Goal: Task Accomplishment & Management: Use online tool/utility

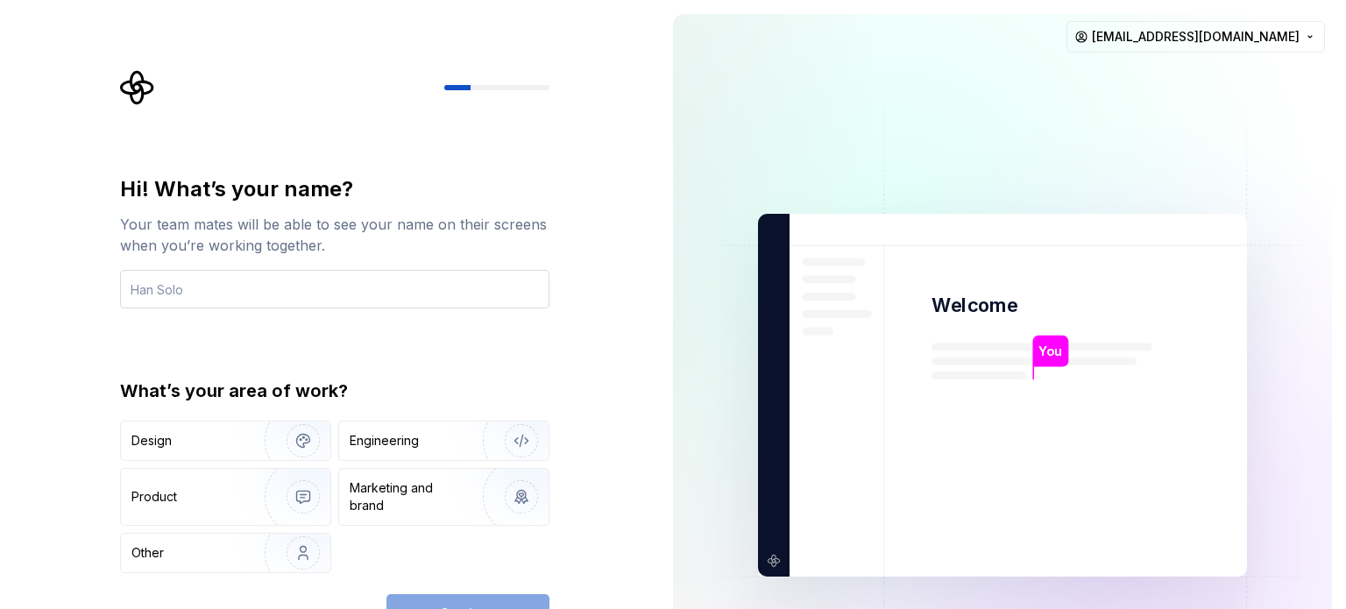
click at [178, 290] on input "text" at bounding box center [334, 289] width 429 height 39
drag, startPoint x: 138, startPoint y: 402, endPoint x: 150, endPoint y: 455, distance: 54.0
click at [138, 403] on div "What’s your area of work? Design Engineering Product Marketing and brand Other" at bounding box center [334, 475] width 429 height 194
click at [151, 455] on div "Design" at bounding box center [225, 440] width 209 height 39
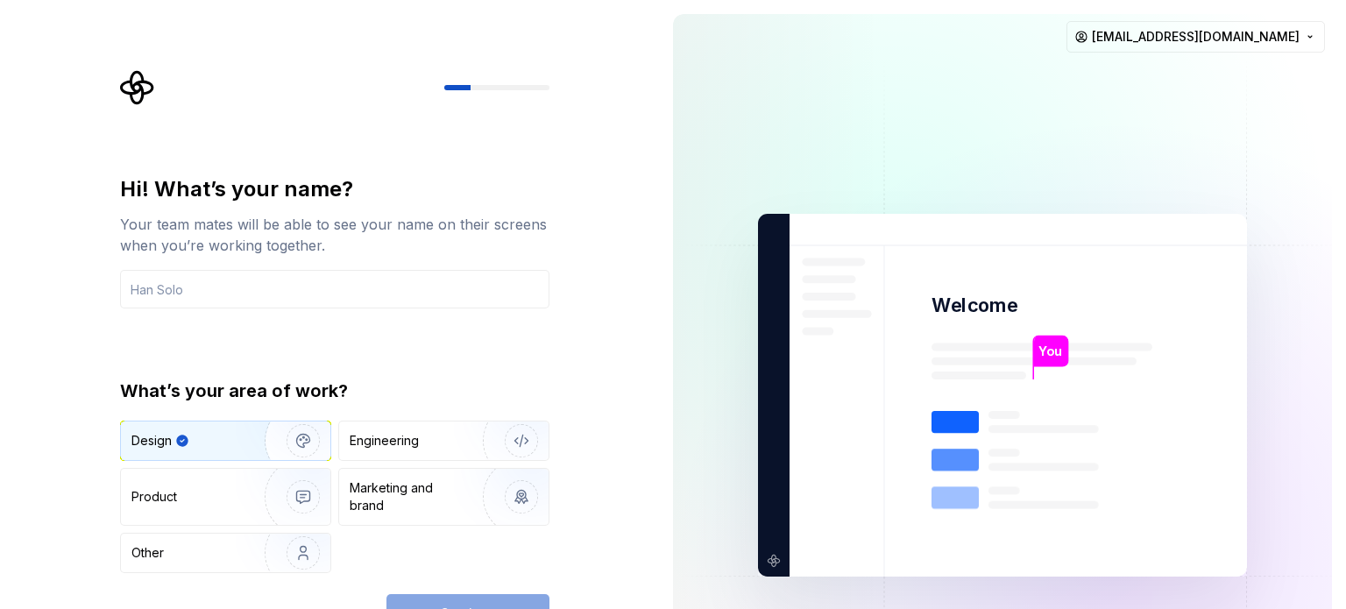
click at [152, 443] on div "Design" at bounding box center [151, 441] width 40 height 18
click at [223, 436] on div "Design" at bounding box center [195, 441] width 128 height 18
click at [172, 436] on div "Design" at bounding box center [160, 441] width 58 height 18
click at [410, 447] on div "Engineering" at bounding box center [384, 441] width 69 height 18
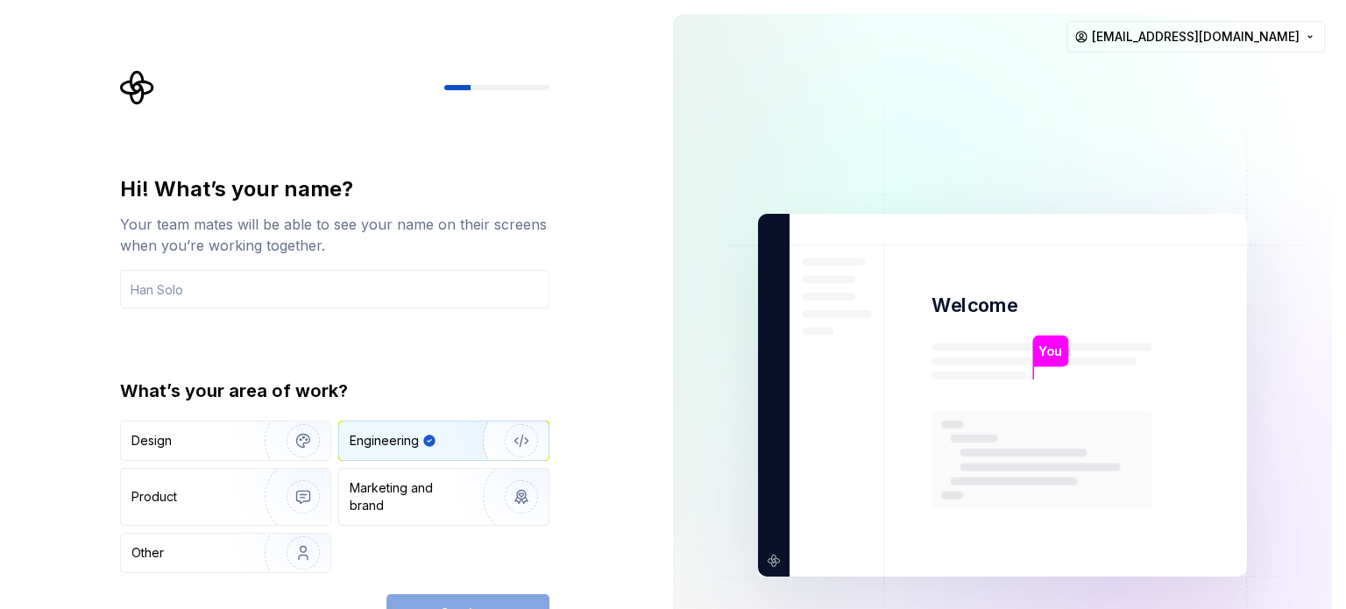
click at [487, 603] on div "Continue" at bounding box center [467, 613] width 163 height 39
click at [175, 282] on input "text" at bounding box center [334, 289] width 429 height 39
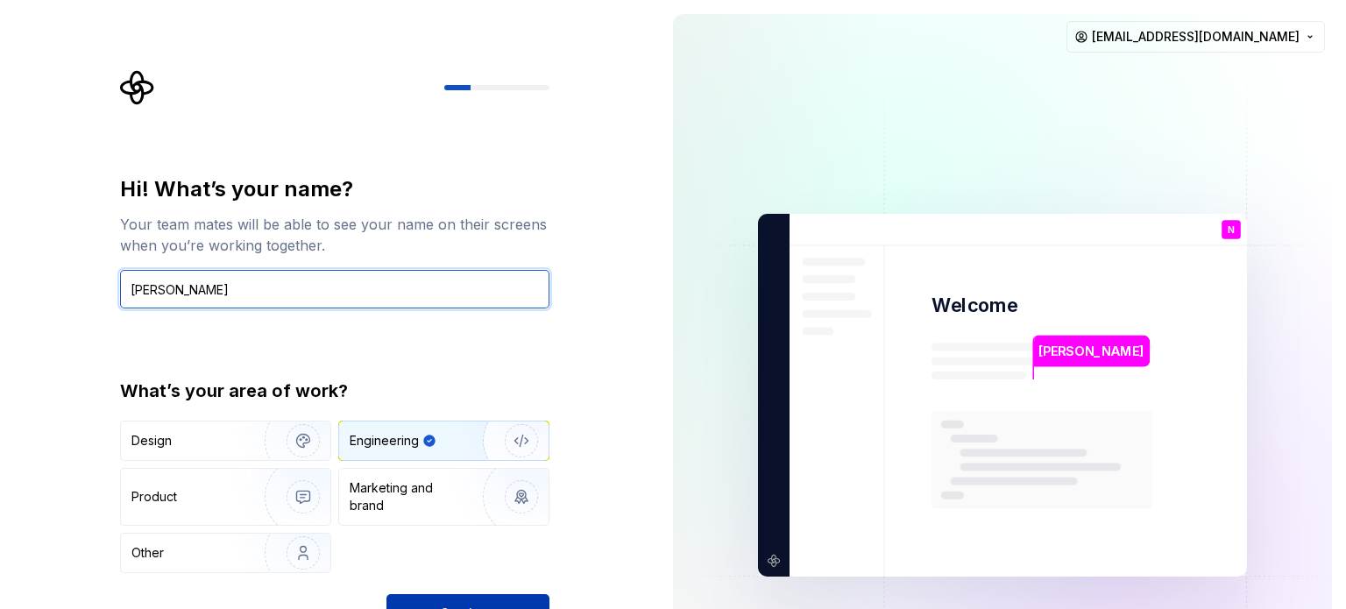
type input "Nirav"
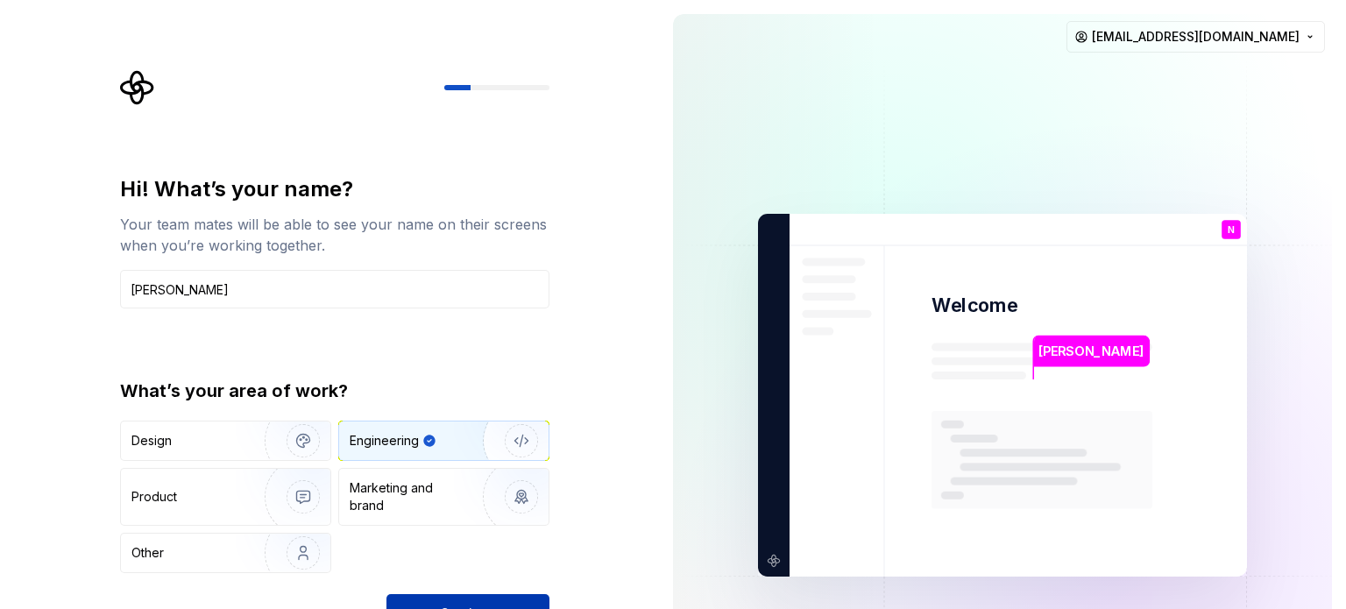
click at [512, 601] on button "Continue" at bounding box center [467, 613] width 163 height 39
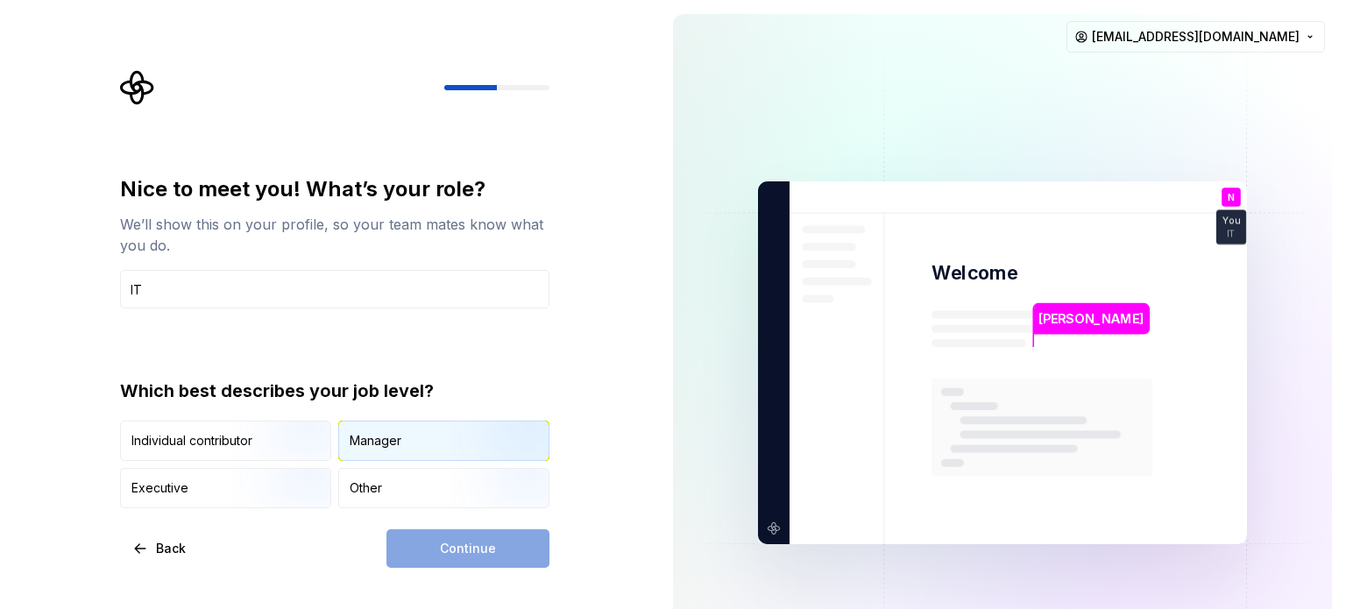
type input "IT"
click at [385, 446] on div "Manager" at bounding box center [376, 441] width 52 height 18
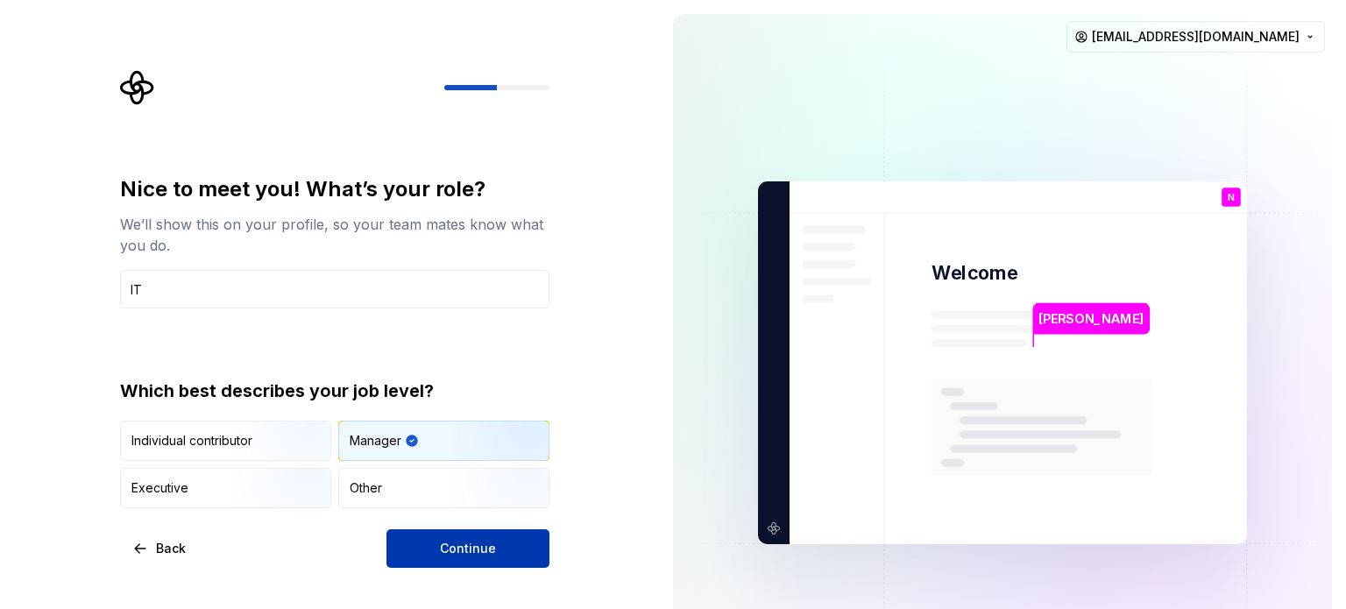
click at [455, 553] on span "Continue" at bounding box center [468, 549] width 56 height 18
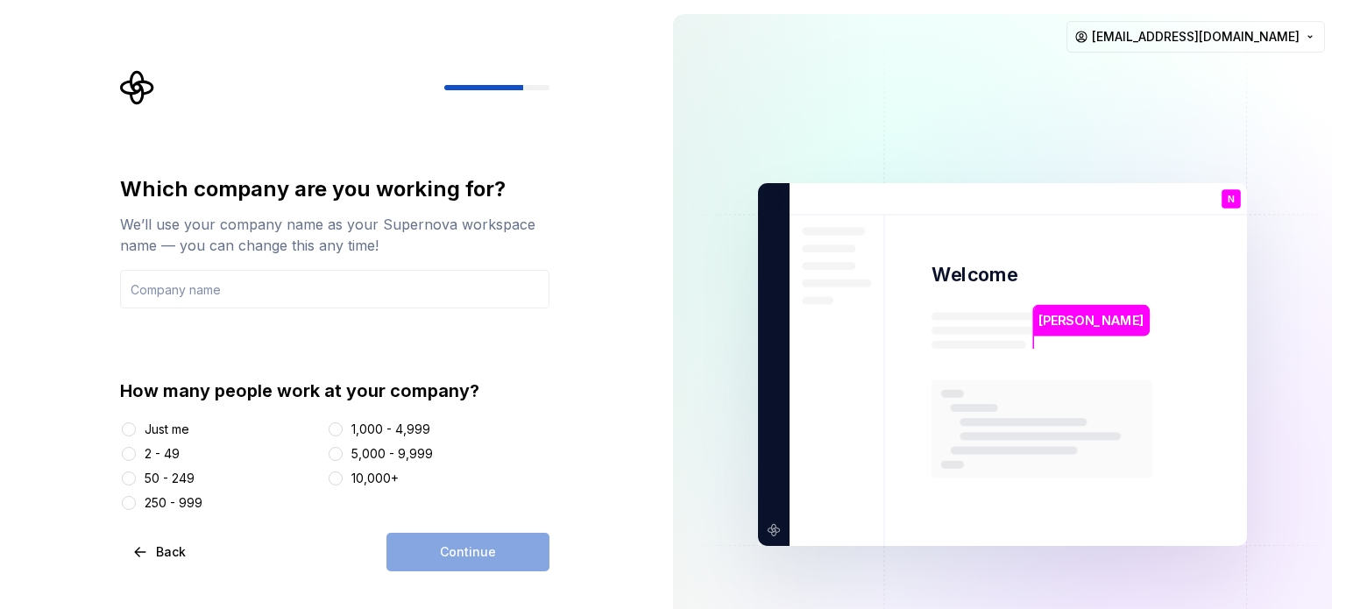
click at [137, 455] on div at bounding box center [129, 454] width 18 height 18
click at [131, 455] on button "2 - 49" at bounding box center [129, 454] width 14 height 14
click at [187, 290] on input "text" at bounding box center [334, 289] width 429 height 39
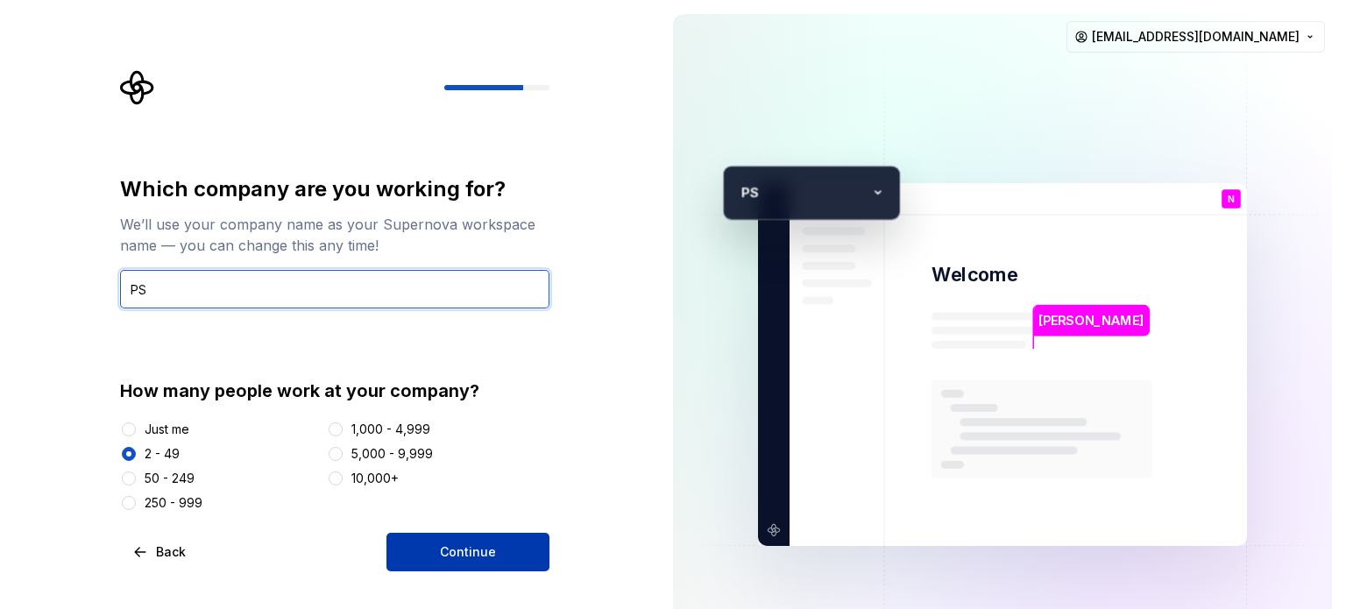
type input "PS"
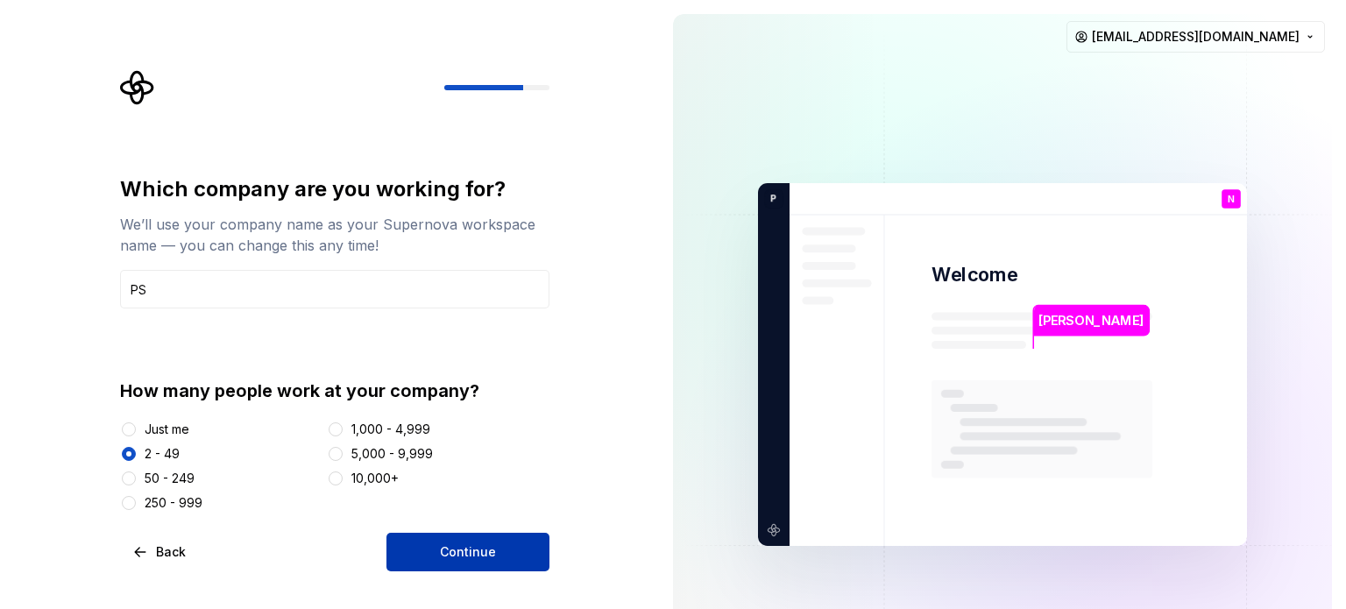
click at [545, 551] on button "Continue" at bounding box center [467, 552] width 163 height 39
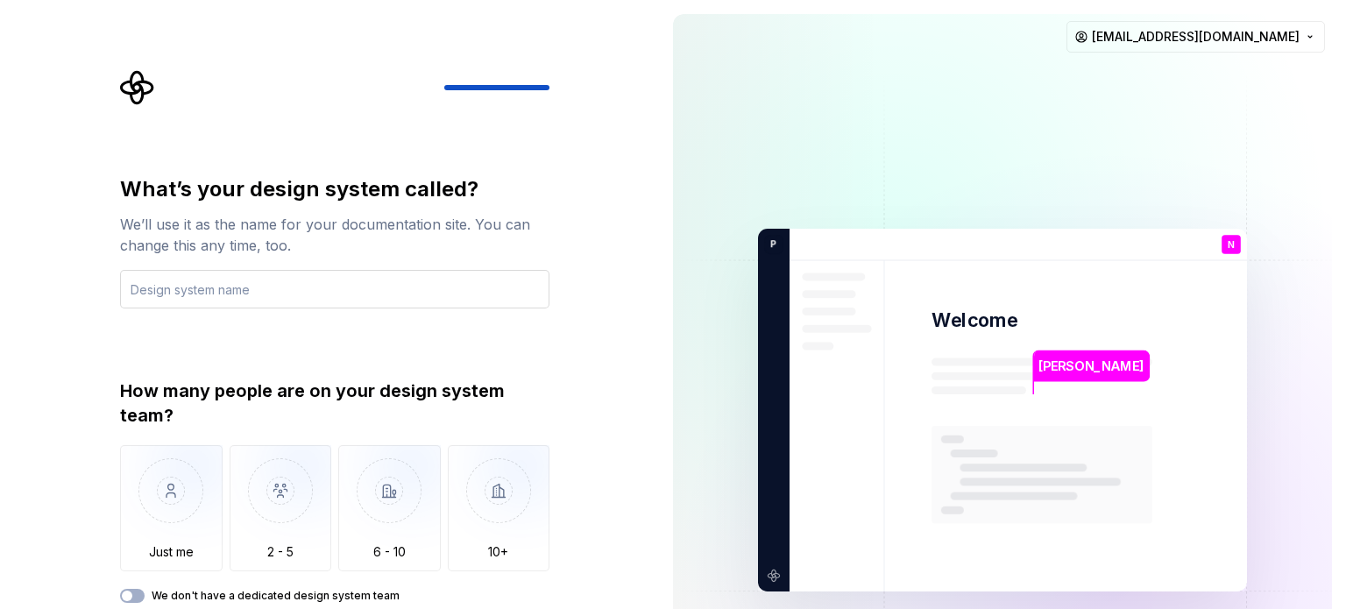
click at [190, 290] on input "text" at bounding box center [334, 289] width 429 height 39
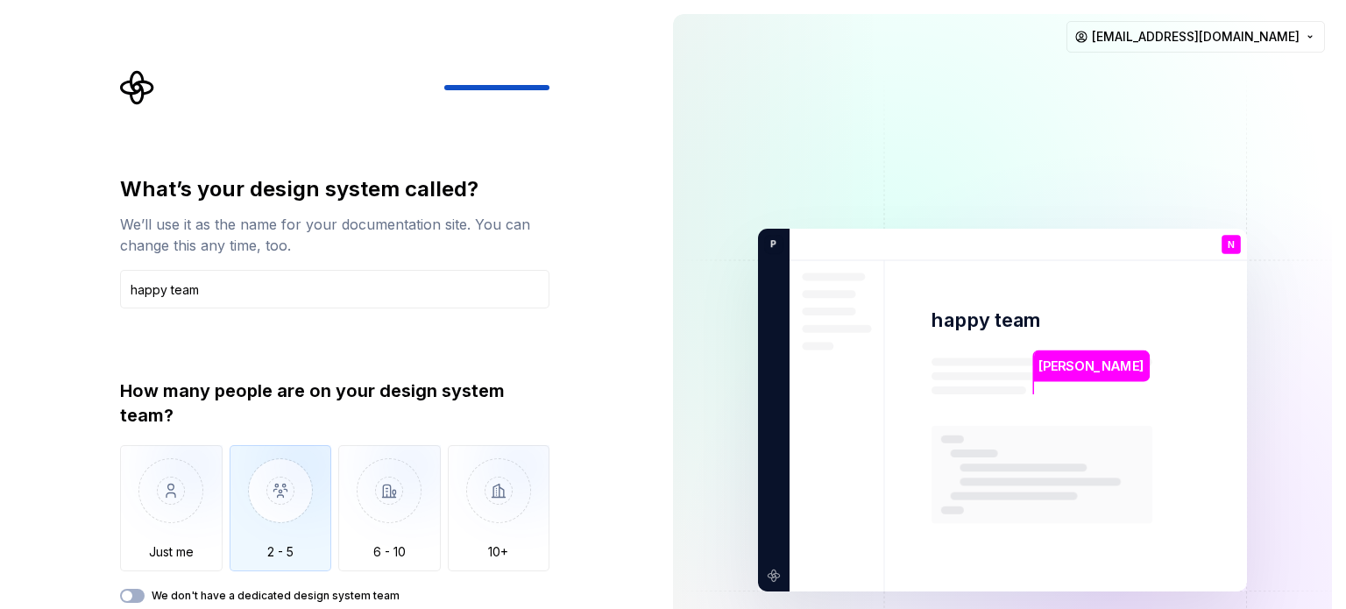
type input "happy team"
click at [284, 510] on img "button" at bounding box center [281, 503] width 102 height 117
click at [131, 593] on span "button" at bounding box center [127, 595] width 11 height 11
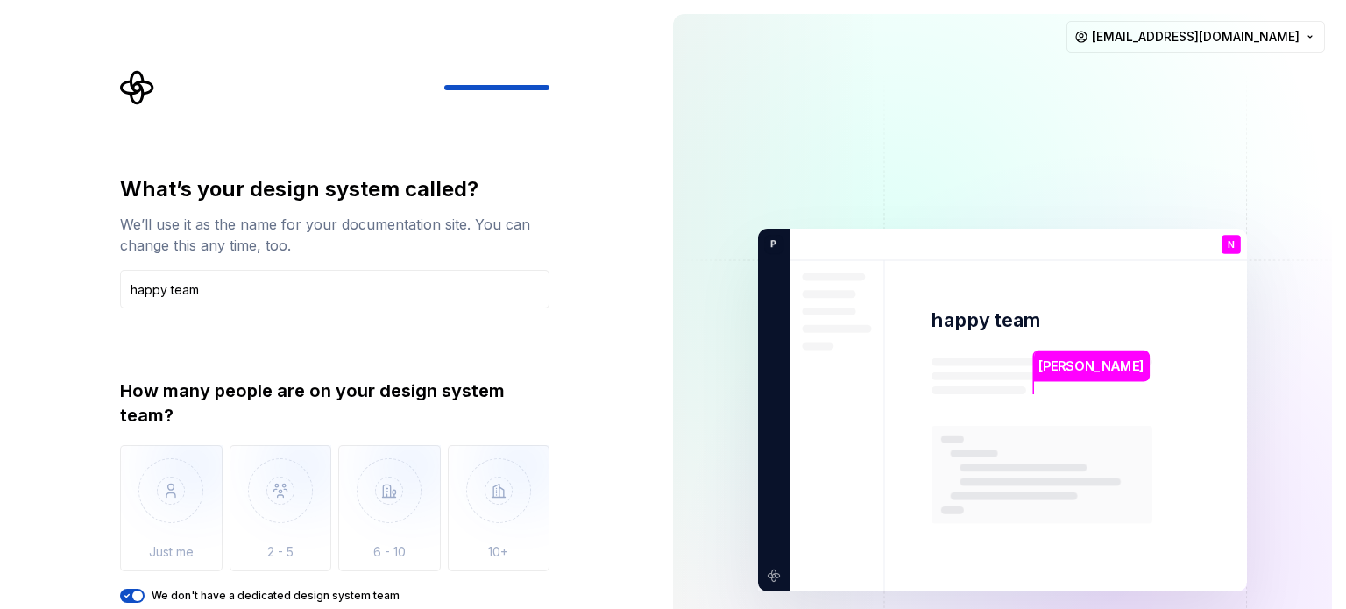
click at [124, 595] on icon "button" at bounding box center [127, 595] width 14 height 11
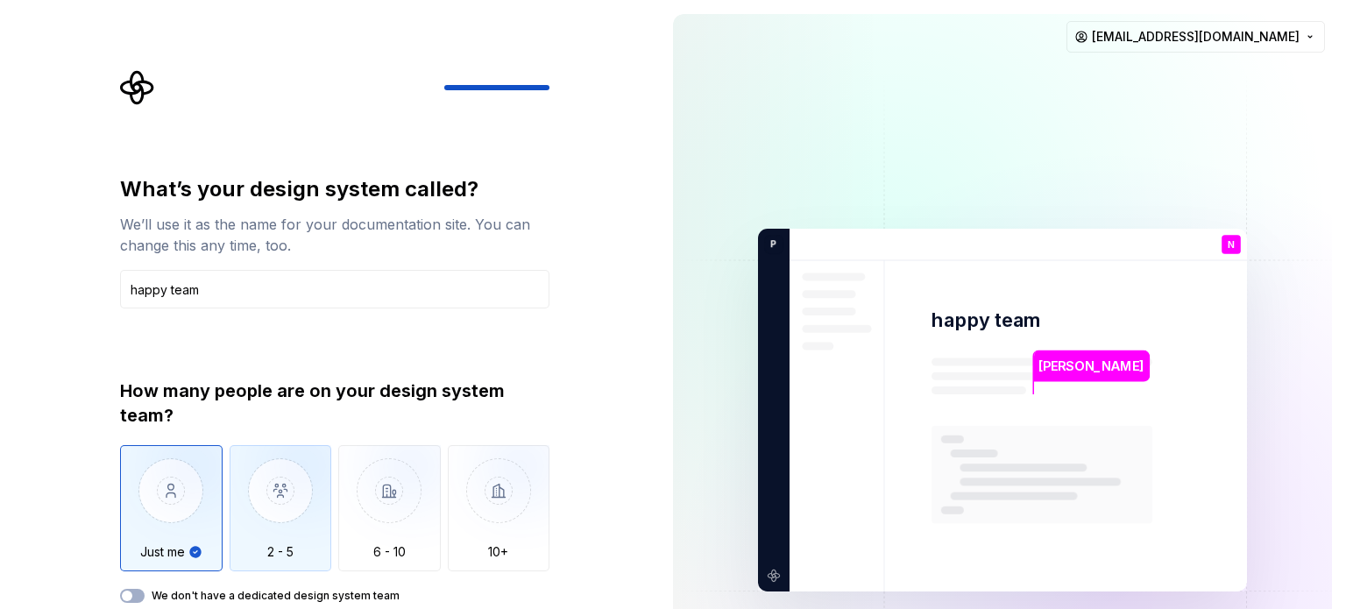
click at [307, 492] on img "button" at bounding box center [281, 503] width 102 height 117
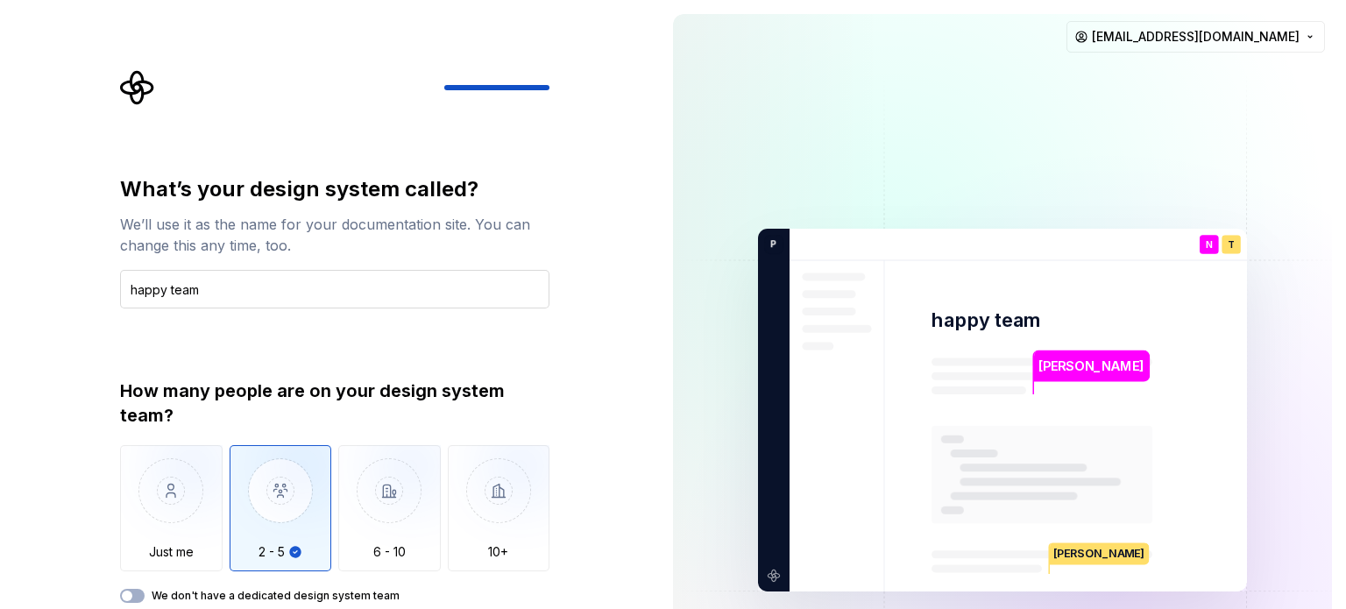
click at [298, 271] on input "happy team" at bounding box center [334, 289] width 429 height 39
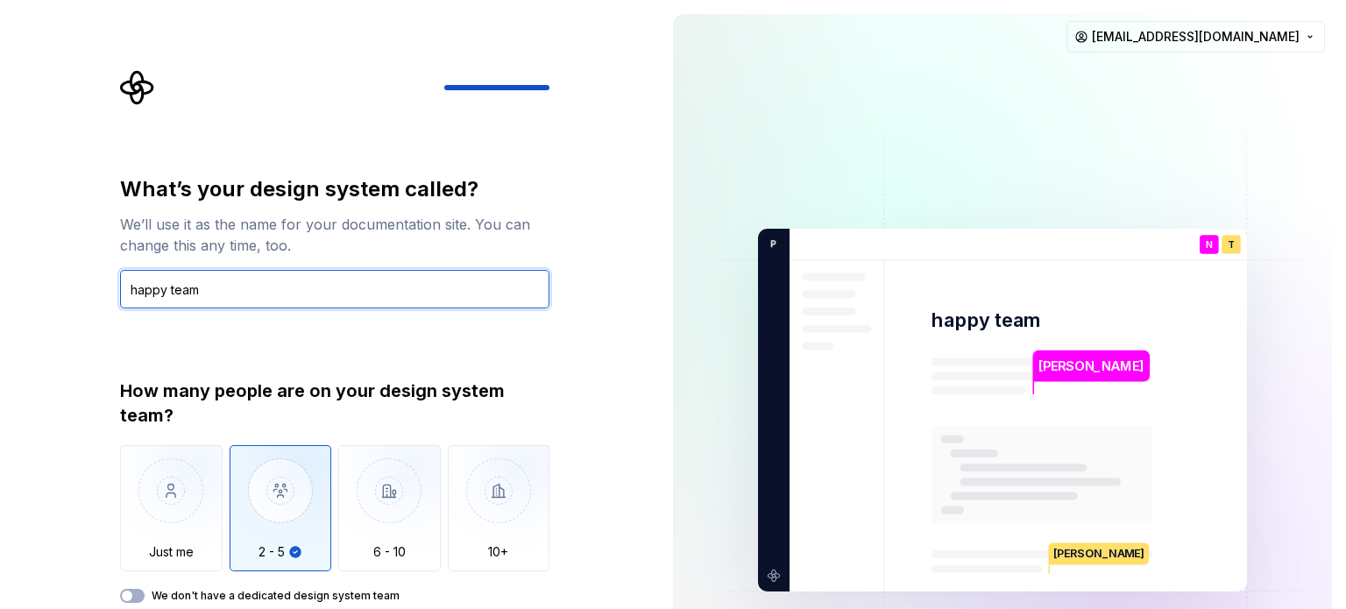
click at [239, 272] on input "happy team" at bounding box center [334, 289] width 429 height 39
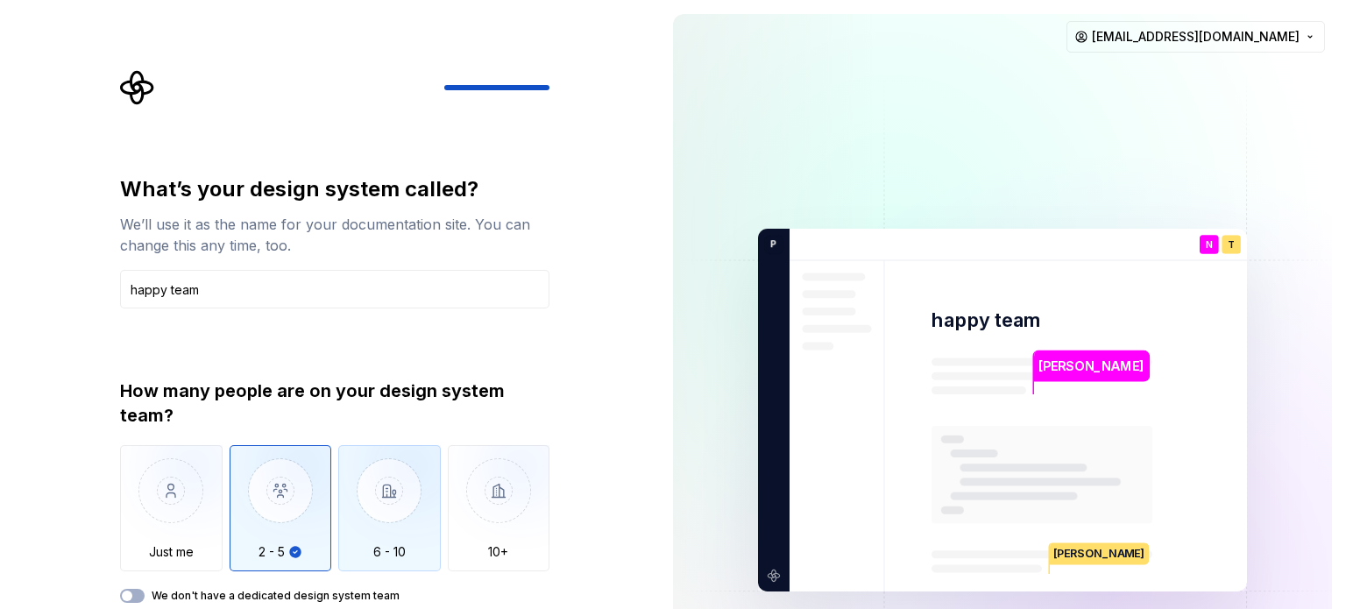
click at [400, 491] on img "button" at bounding box center [389, 503] width 102 height 117
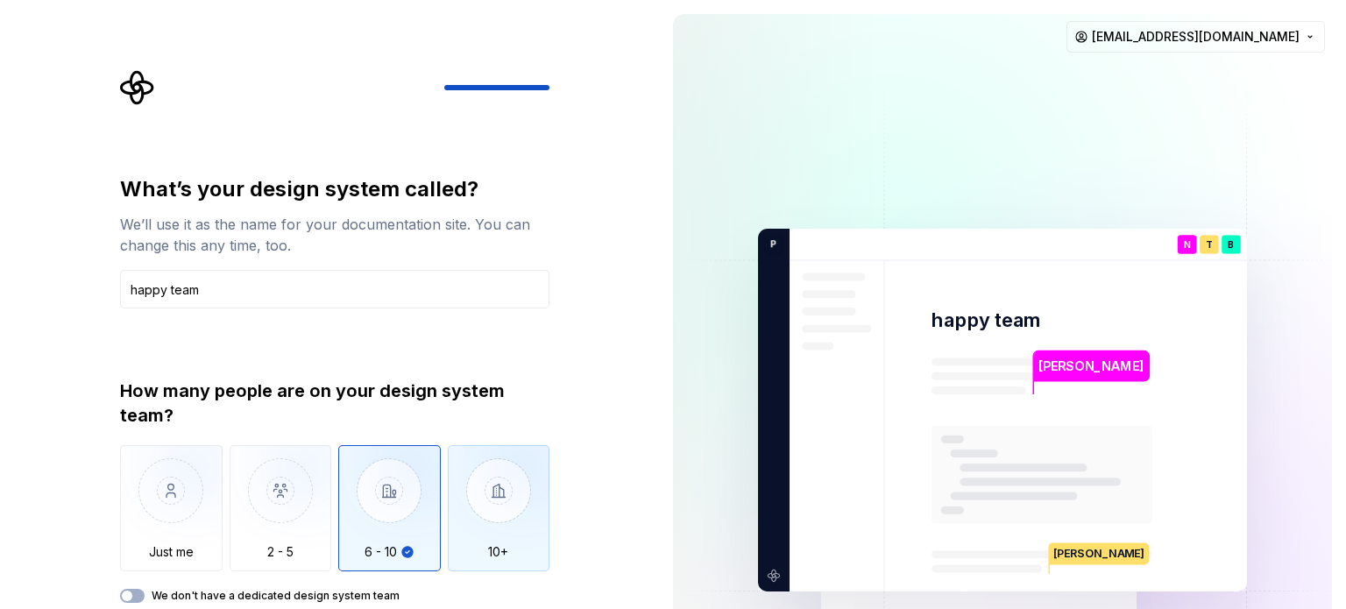
click at [473, 506] on img "button" at bounding box center [499, 503] width 102 height 117
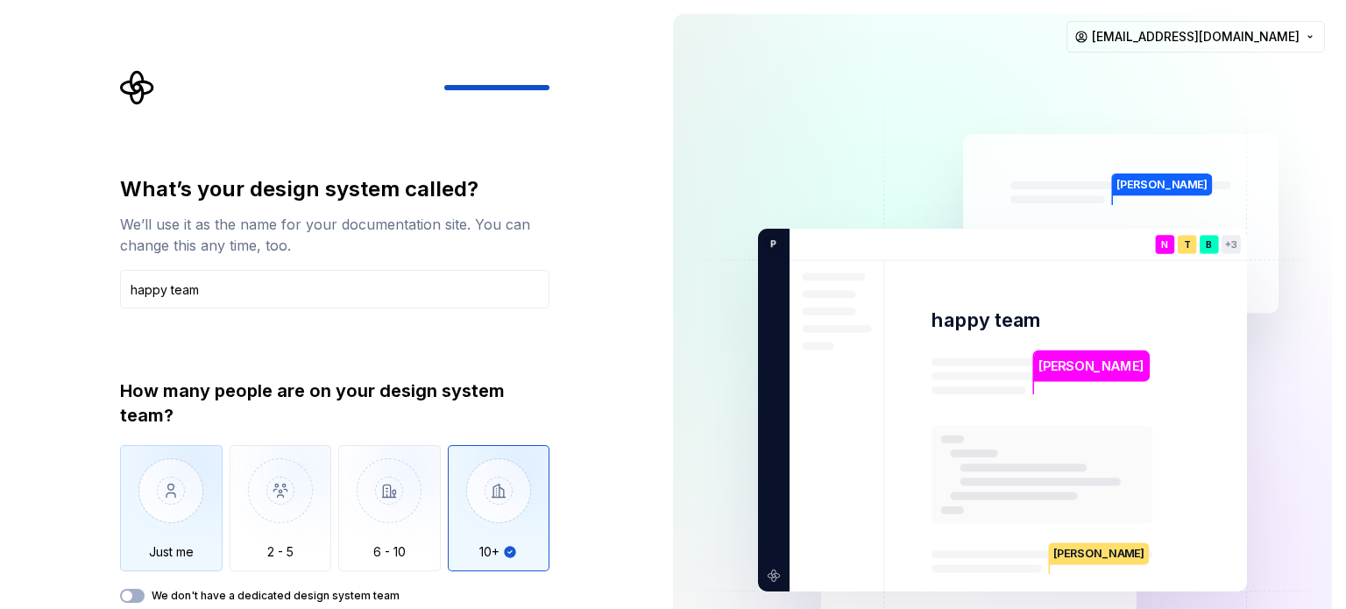
click at [185, 507] on img "button" at bounding box center [171, 503] width 102 height 117
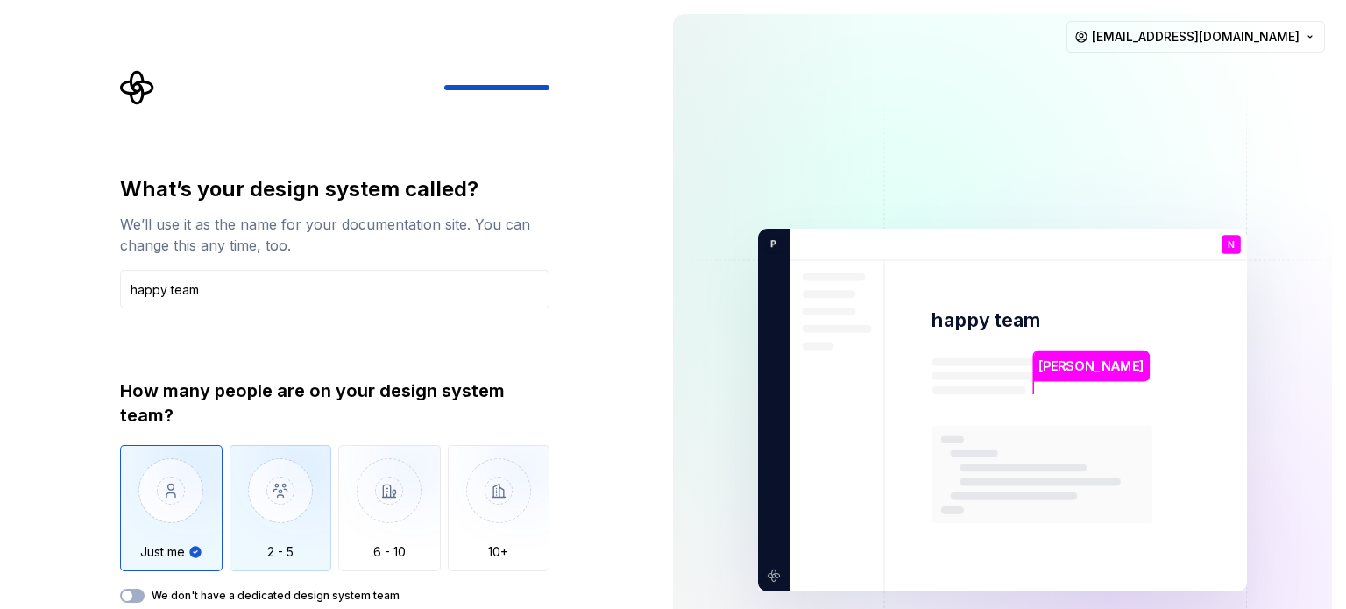
click at [263, 502] on img "button" at bounding box center [281, 503] width 102 height 117
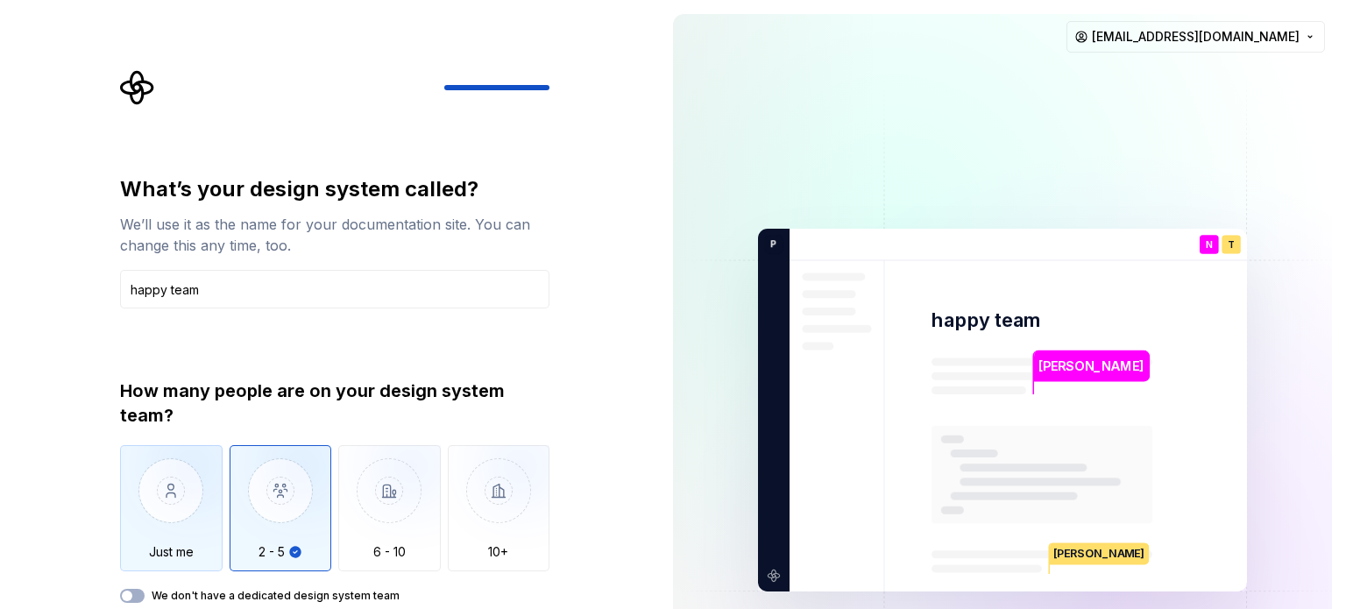
click at [207, 504] on img "button" at bounding box center [171, 503] width 102 height 117
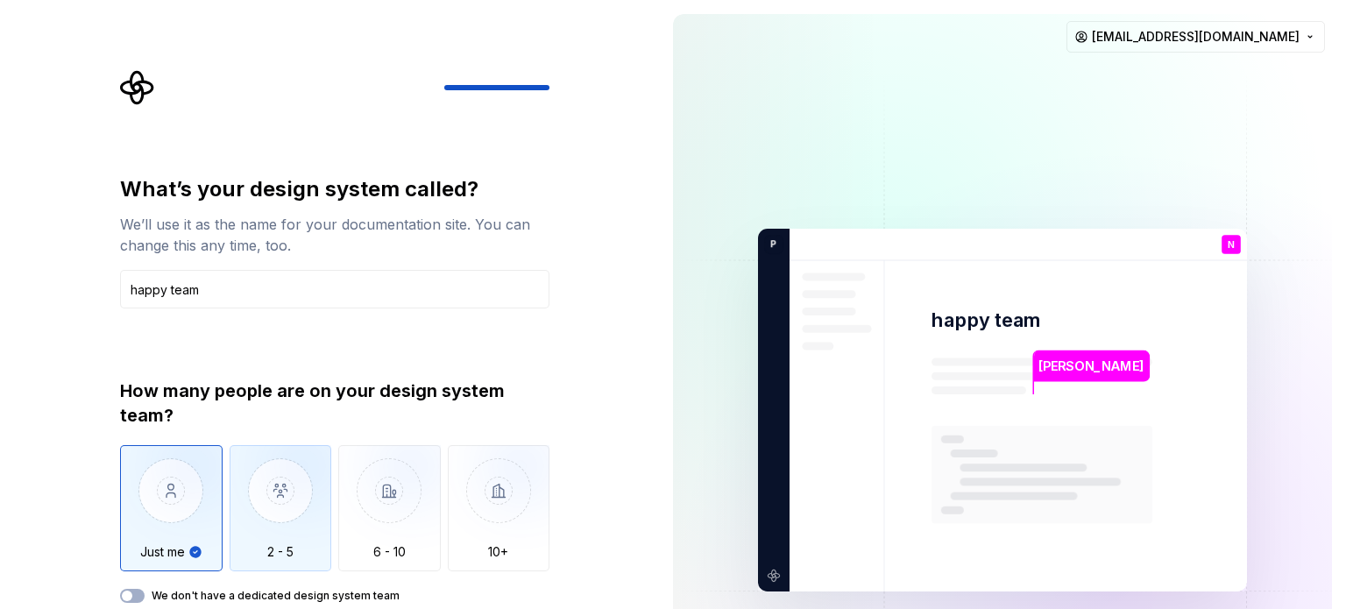
click at [295, 505] on img "button" at bounding box center [281, 503] width 102 height 117
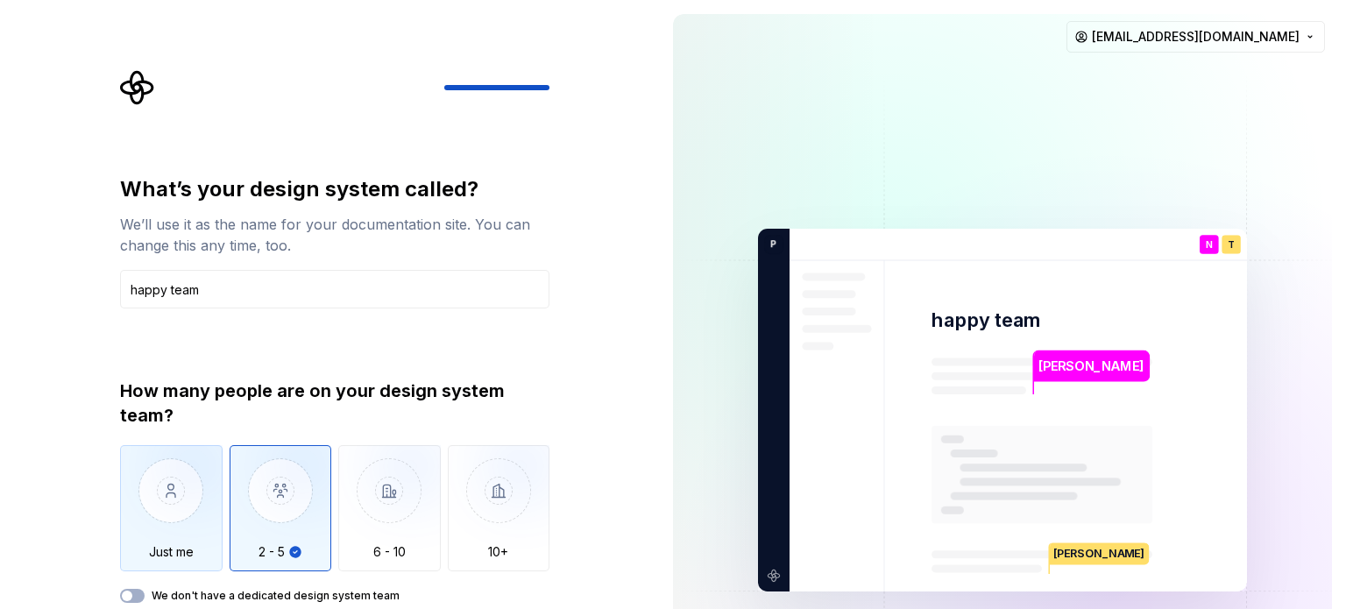
click at [204, 507] on img "button" at bounding box center [171, 503] width 102 height 117
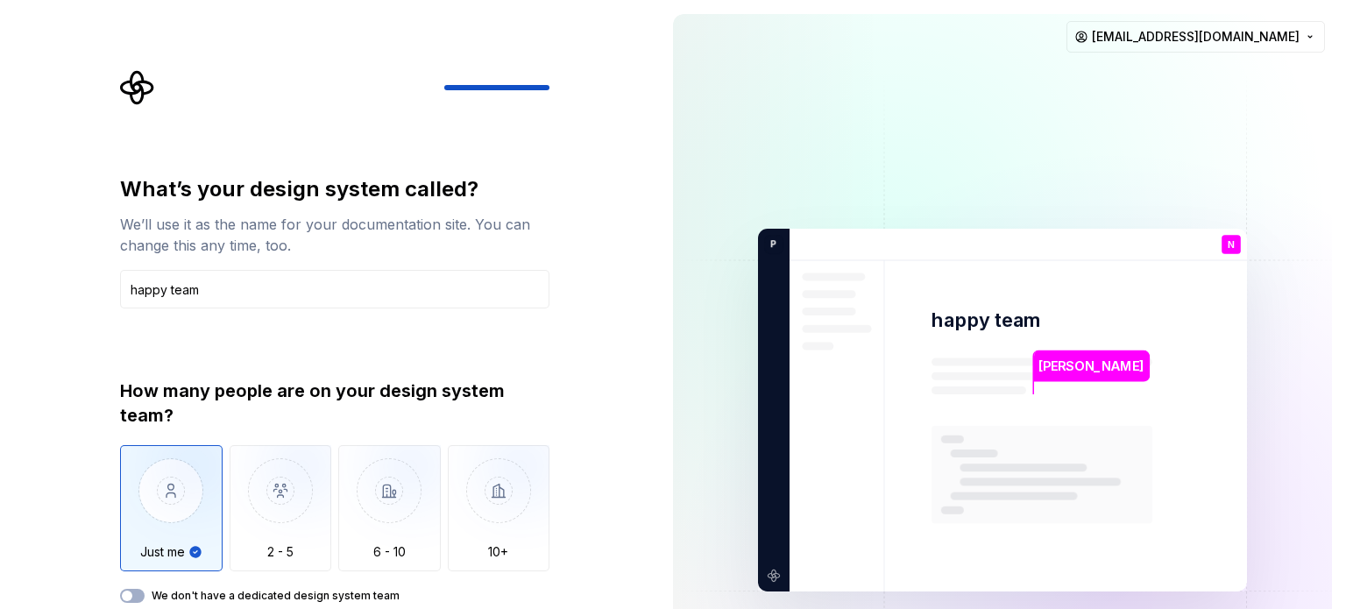
click at [992, 389] on img at bounding box center [1002, 410] width 710 height 828
click at [125, 87] on icon "Supernova Logo" at bounding box center [137, 87] width 35 height 35
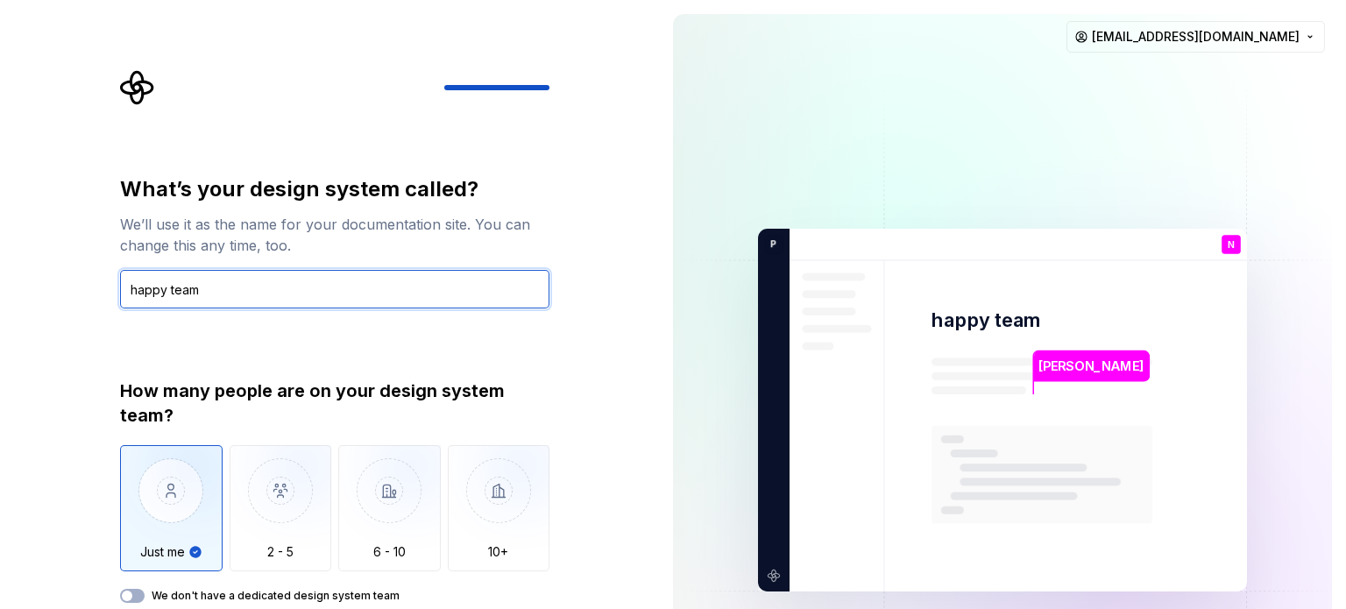
drag, startPoint x: 250, startPoint y: 283, endPoint x: 112, endPoint y: 298, distance: 138.3
click at [112, 298] on div "What’s your design system called? We’ll use it as the name for your documentati…" at bounding box center [339, 366] width 461 height 592
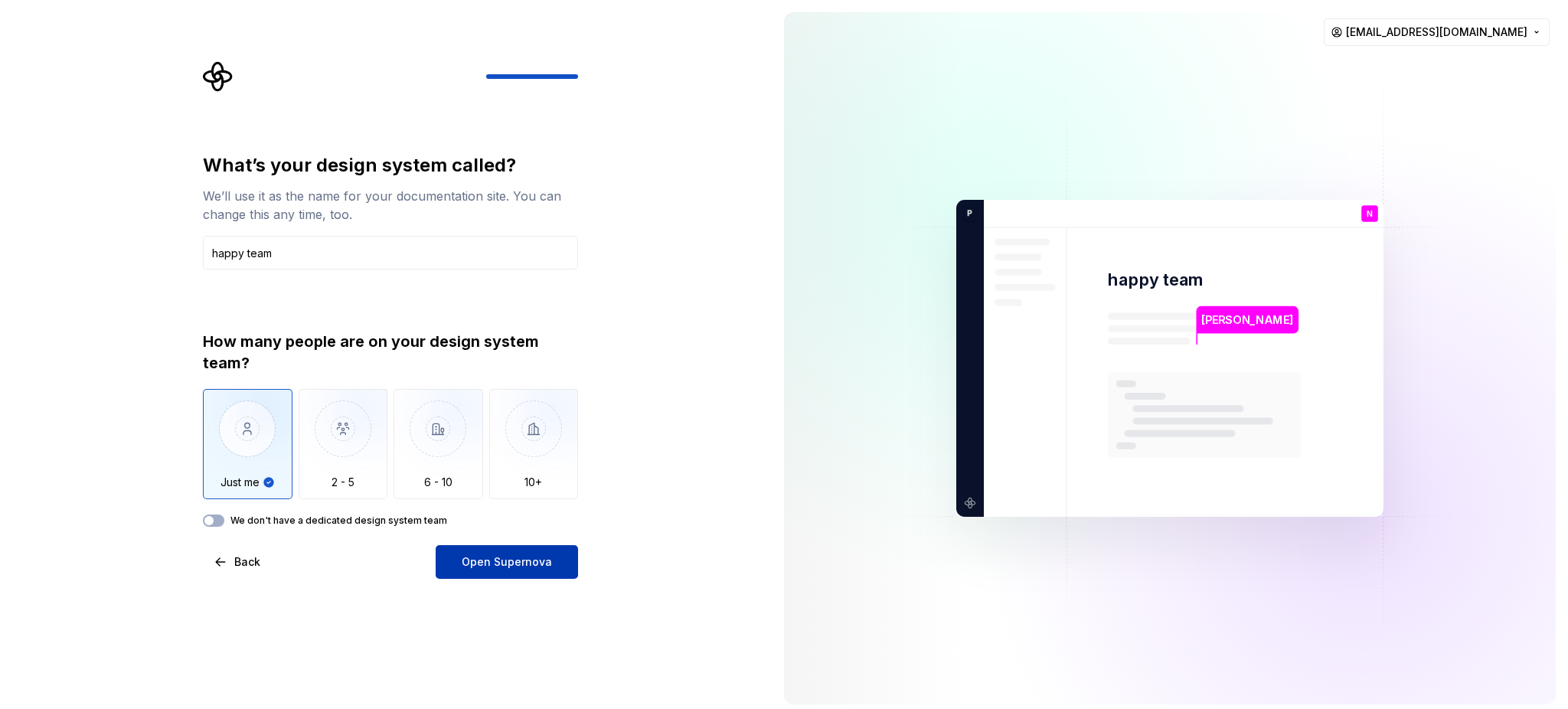
click at [501, 532] on span "Open Supernova" at bounding box center [506, 562] width 90 height 16
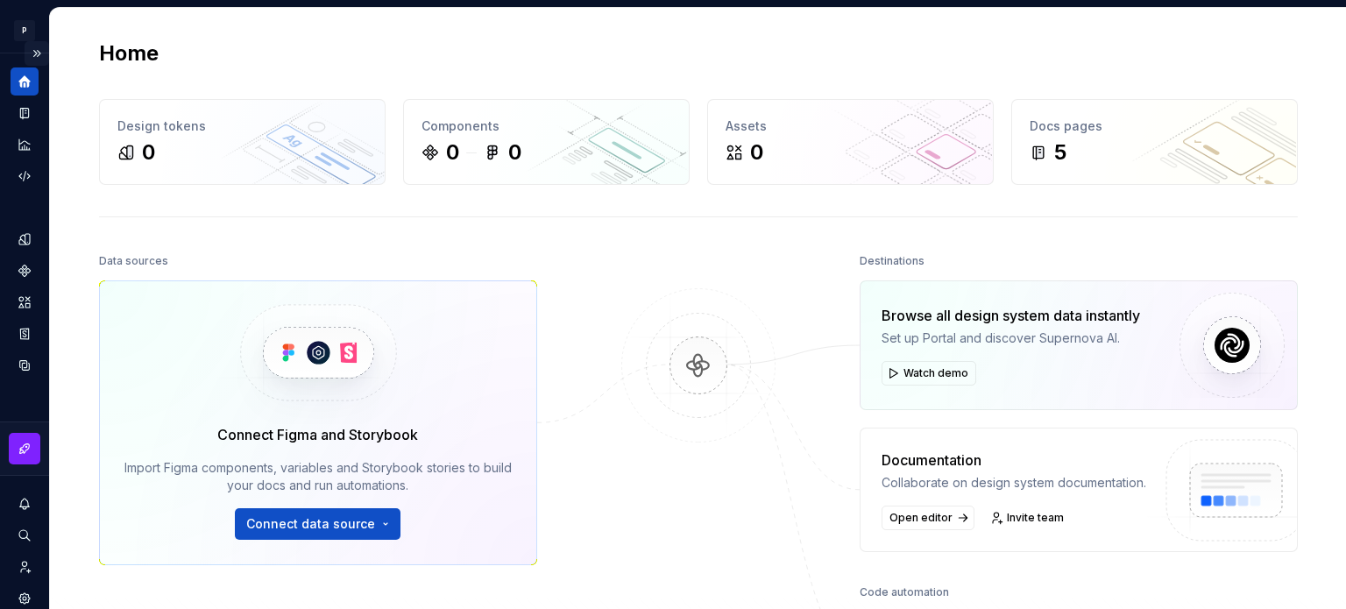
click at [27, 52] on button "Expand sidebar" at bounding box center [37, 53] width 25 height 25
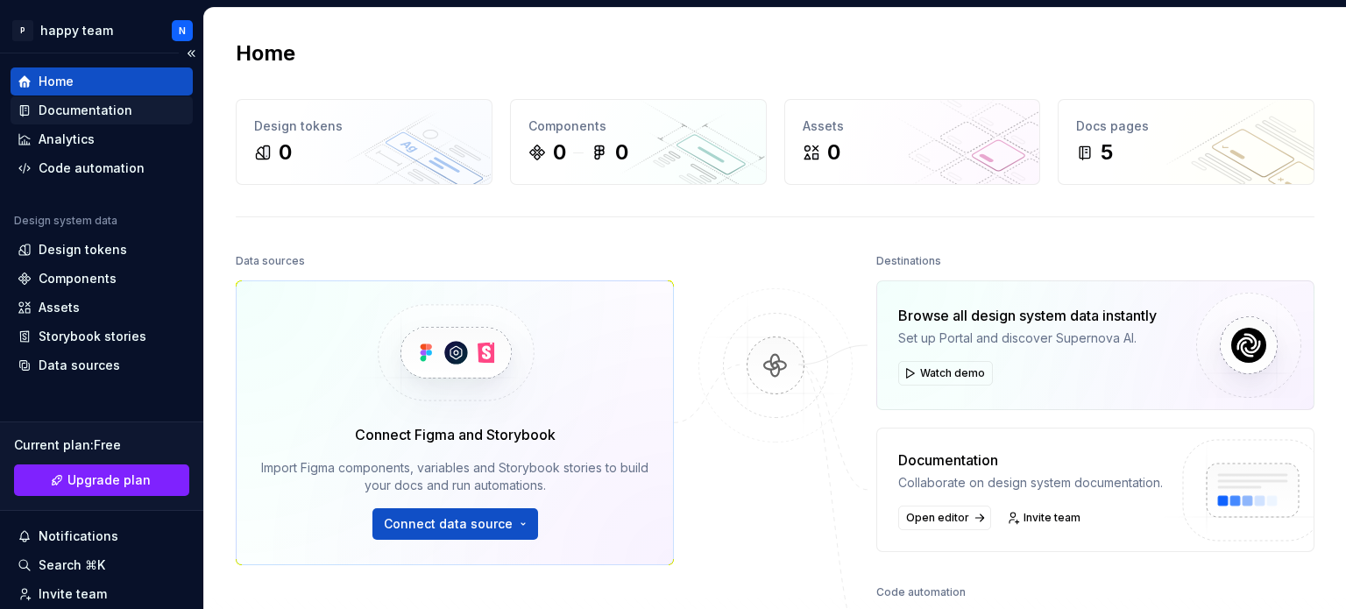
click at [46, 110] on div "Documentation" at bounding box center [86, 111] width 94 height 18
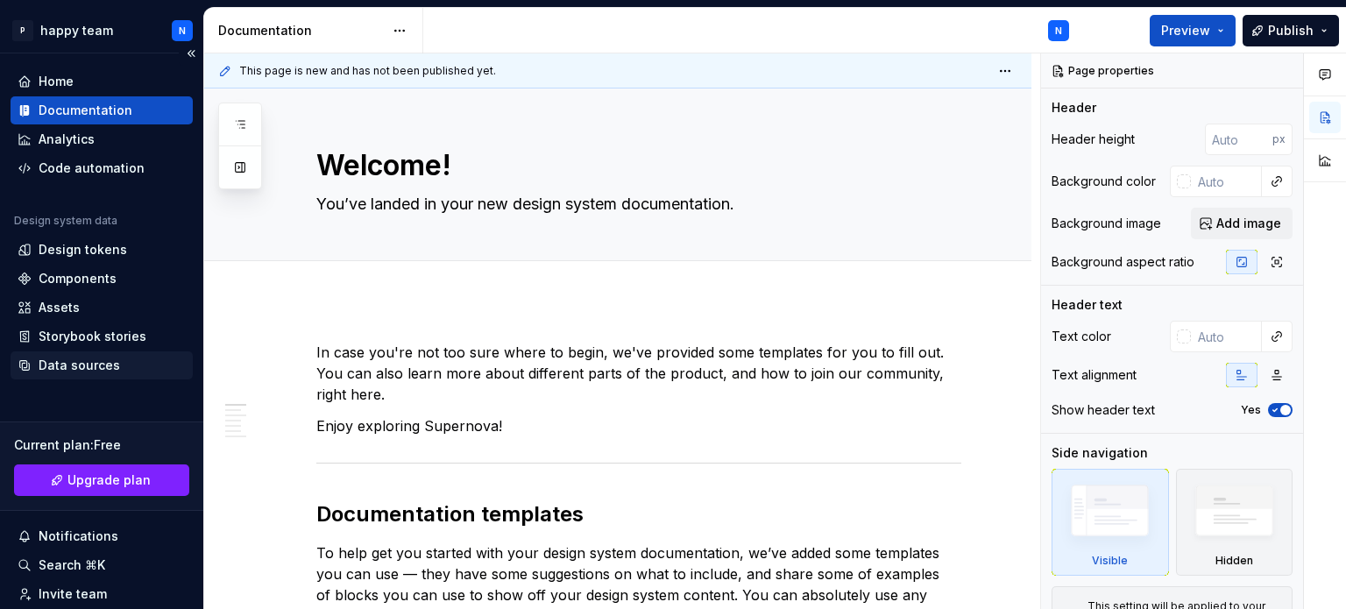
click at [46, 365] on div "Data sources" at bounding box center [79, 366] width 81 height 18
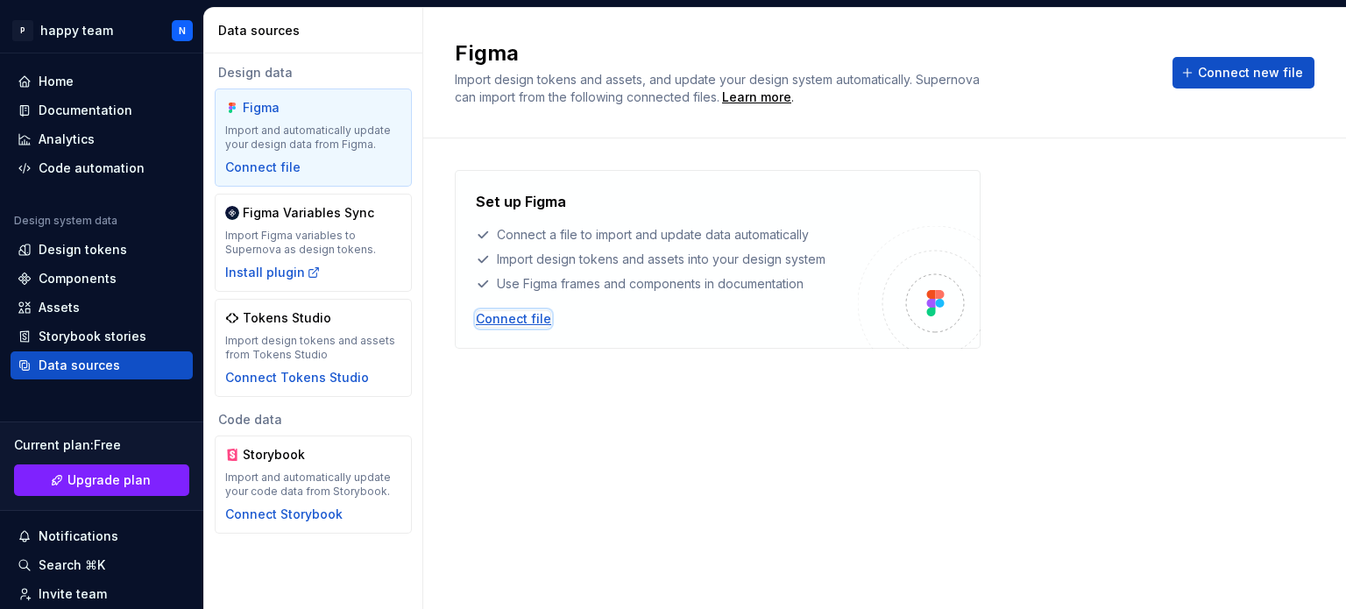
click at [519, 312] on div "Connect file" at bounding box center [513, 319] width 75 height 18
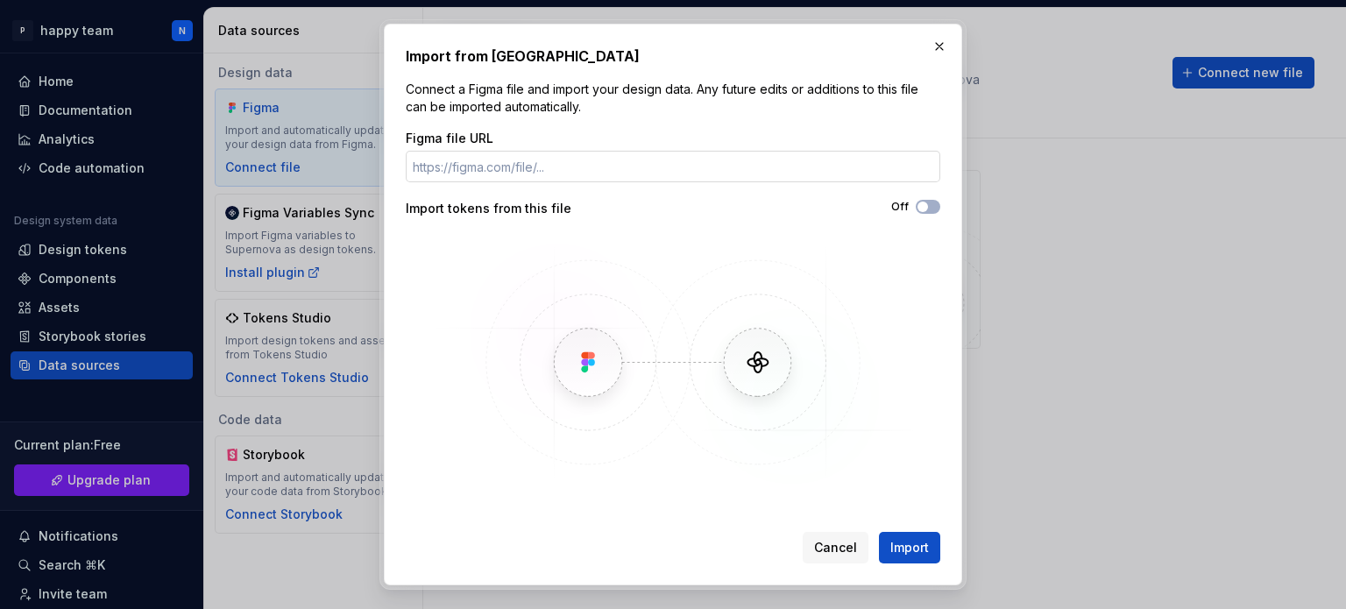
click at [449, 173] on input "Figma file URL" at bounding box center [673, 167] width 534 height 32
click at [941, 49] on button "button" at bounding box center [939, 46] width 25 height 25
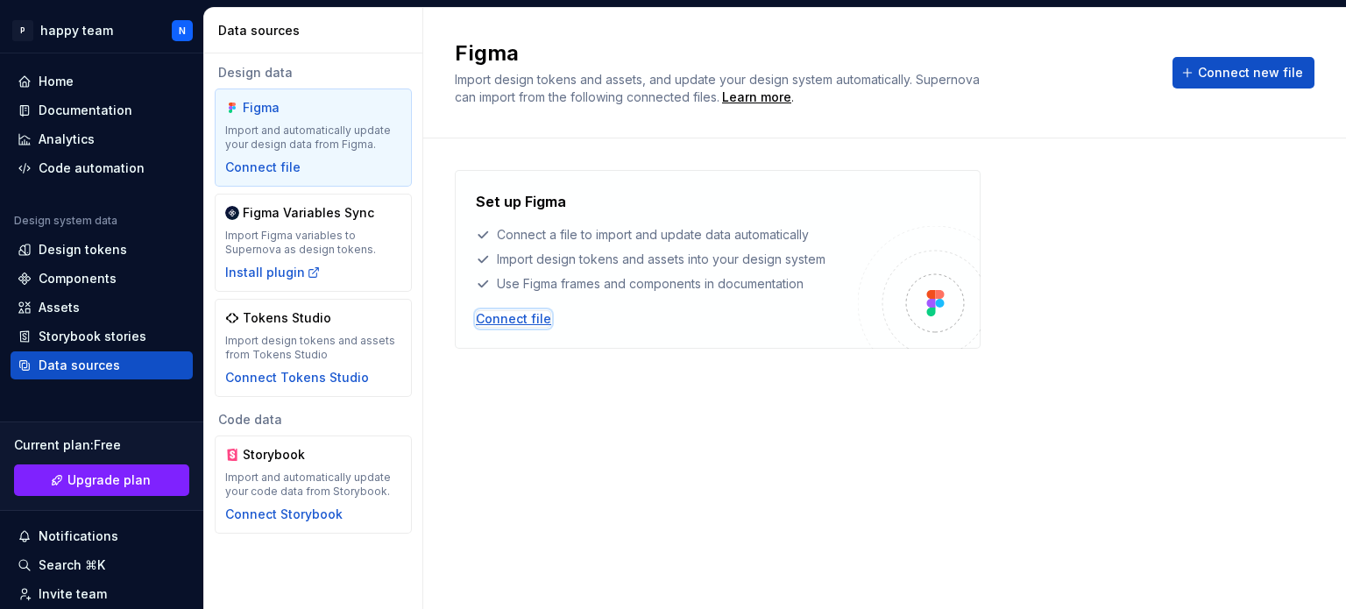
click at [491, 318] on div "Connect file" at bounding box center [513, 319] width 75 height 18
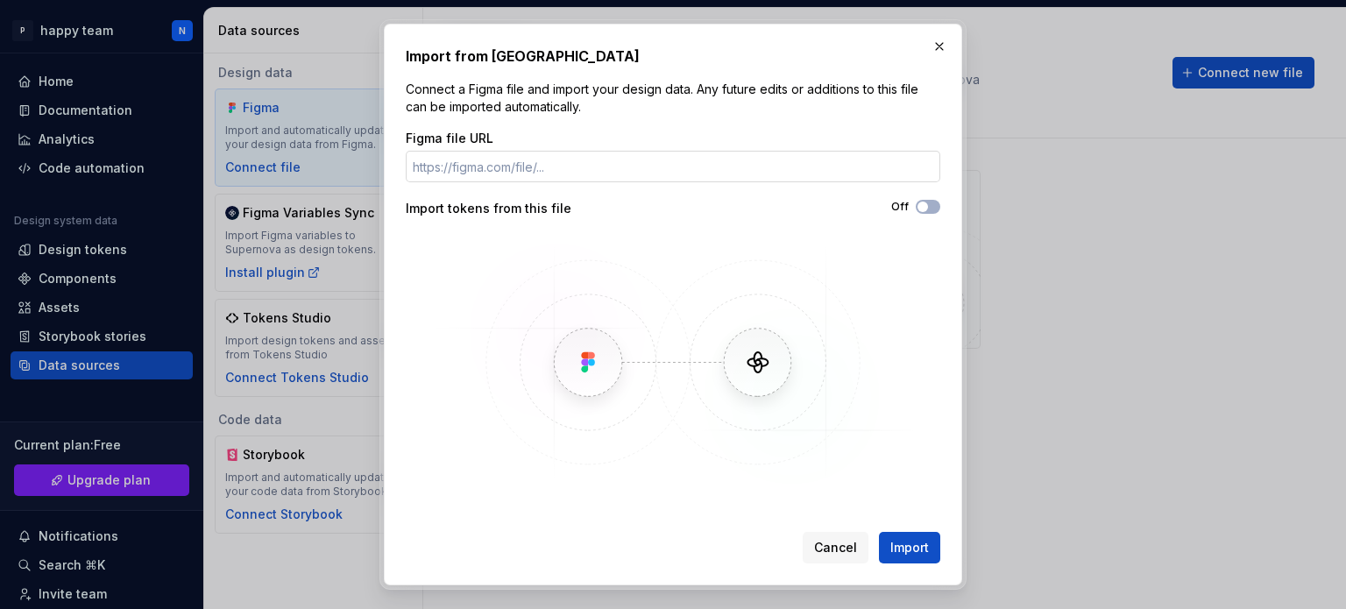
click at [430, 158] on input "Figma file URL" at bounding box center [673, 167] width 534 height 32
drag, startPoint x: 406, startPoint y: 52, endPoint x: 623, endPoint y: 57, distance: 217.3
click at [623, 57] on h2 "Import from Figma" at bounding box center [673, 56] width 534 height 21
click at [936, 43] on button "button" at bounding box center [939, 46] width 25 height 25
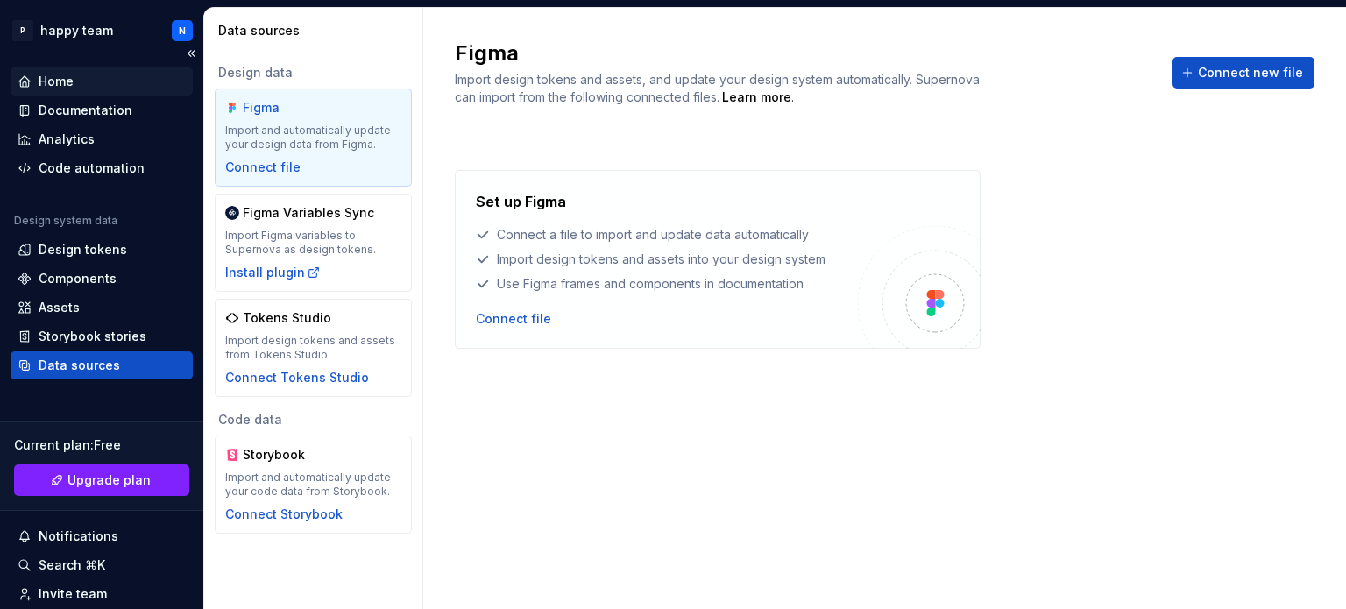
click at [84, 83] on div "Home" at bounding box center [102, 82] width 168 height 18
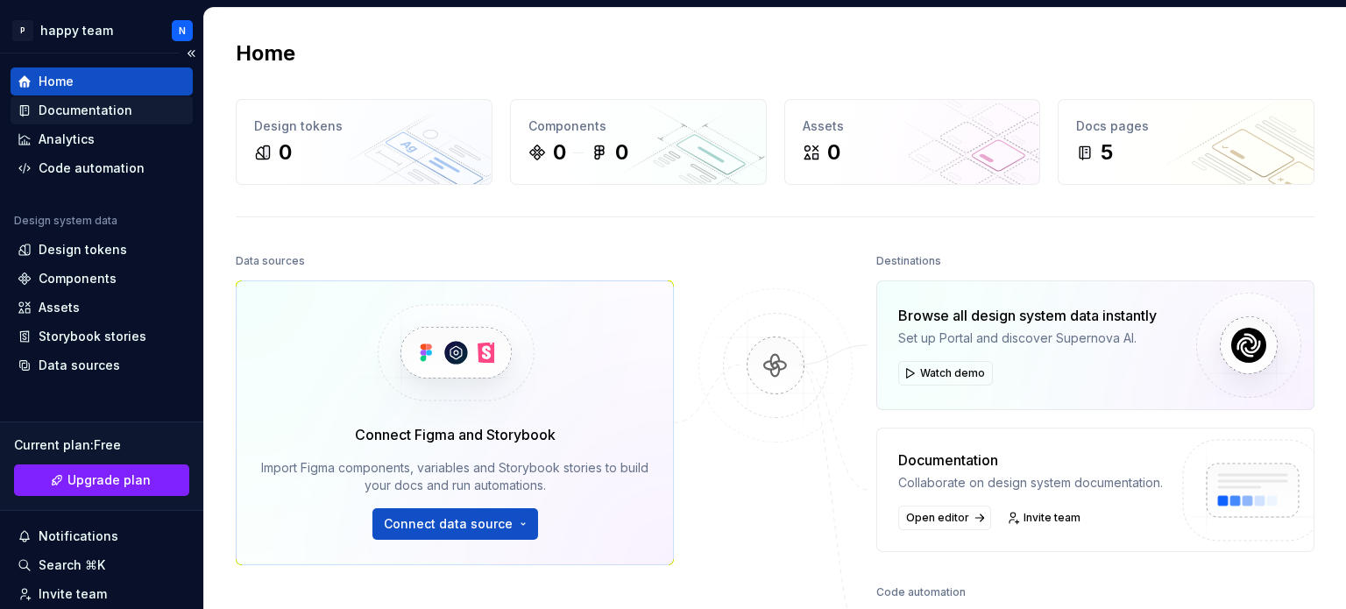
click at [67, 110] on div "Documentation" at bounding box center [86, 111] width 94 height 18
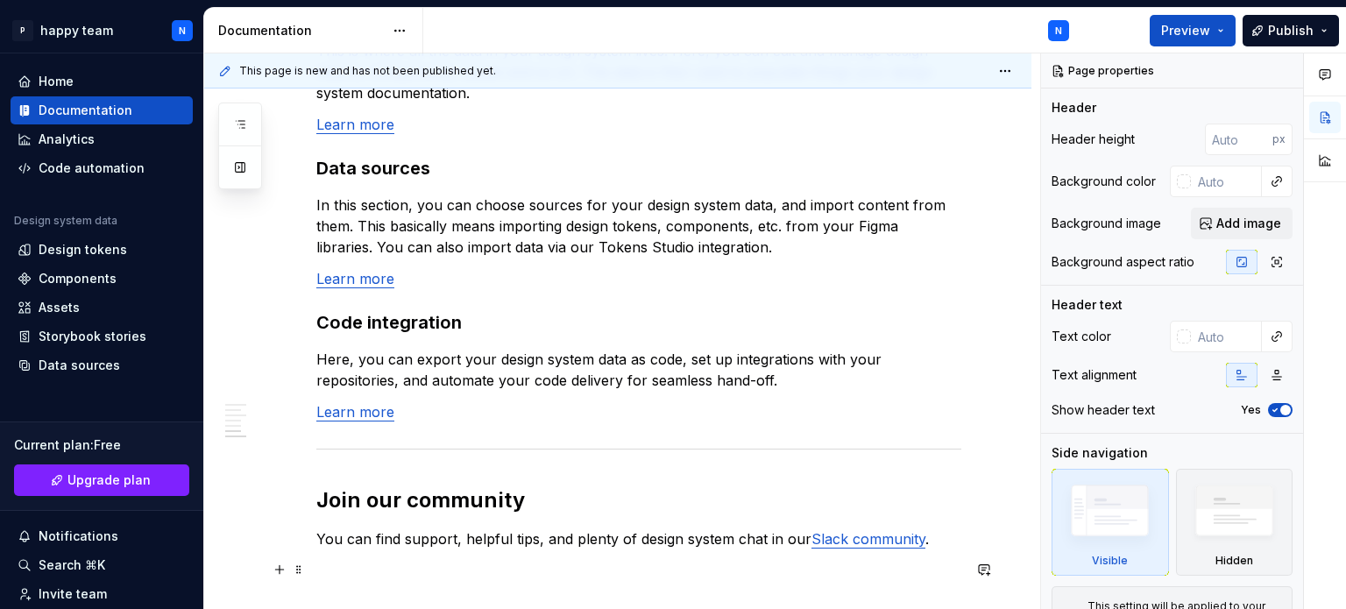
scroll to position [1566, 0]
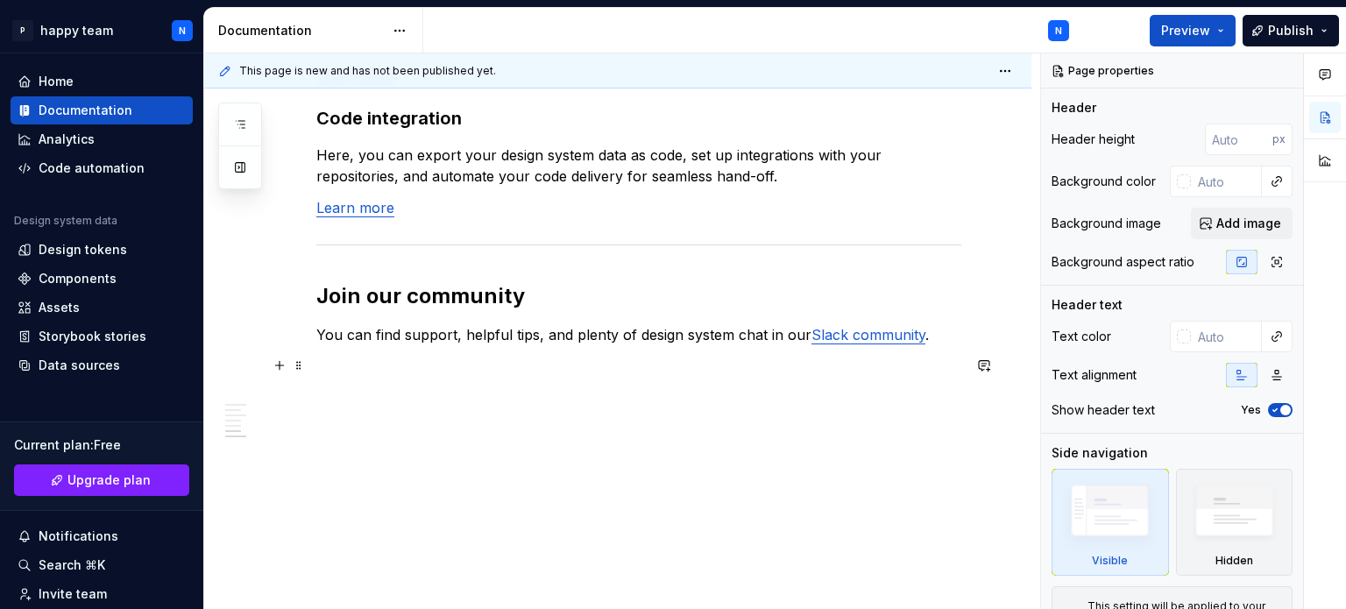
click at [328, 370] on p at bounding box center [638, 366] width 645 height 21
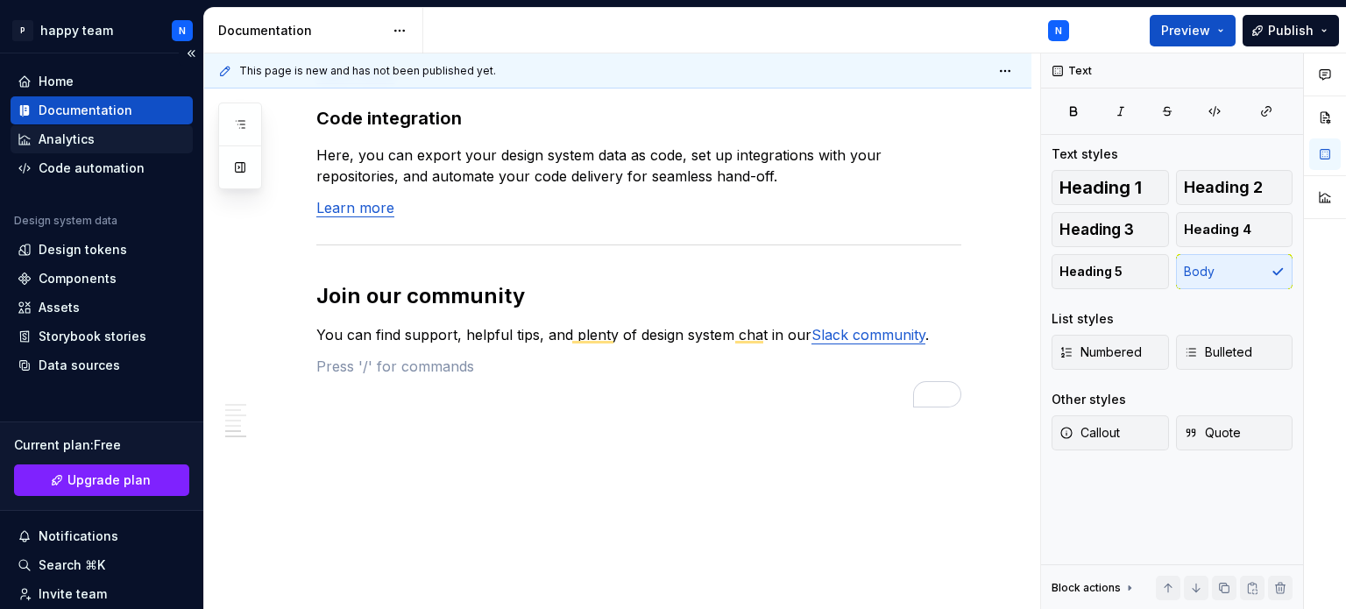
click at [81, 136] on div "Analytics" at bounding box center [67, 140] width 56 height 18
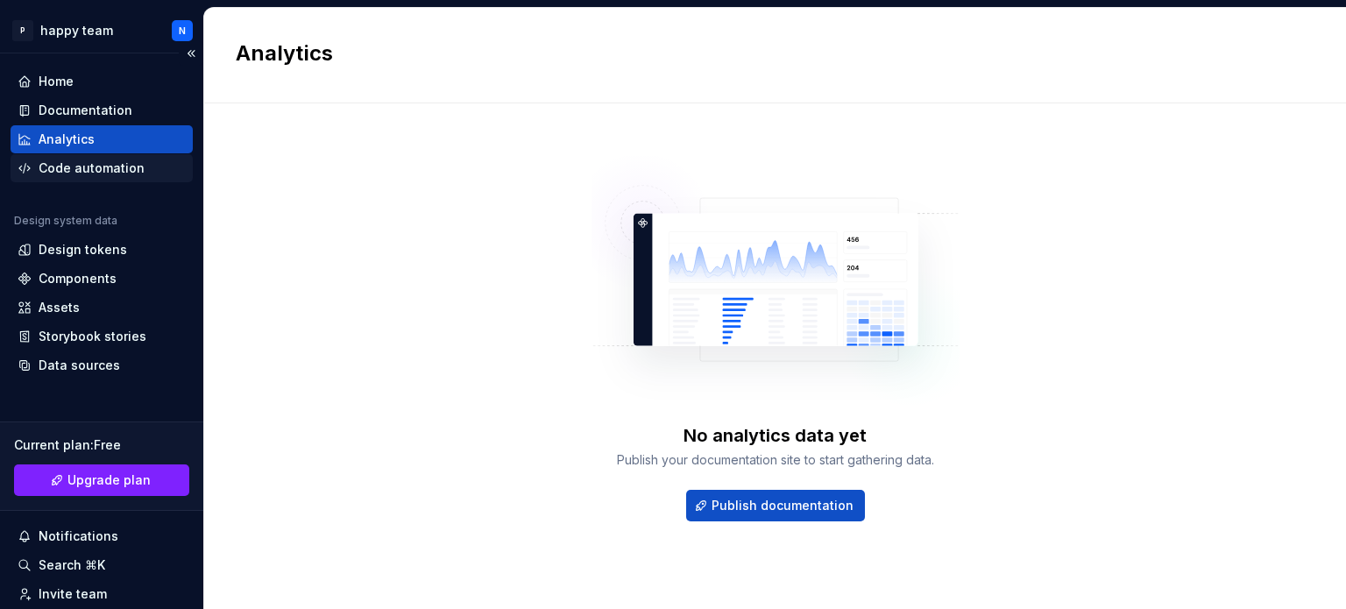
click at [63, 169] on div "Code automation" at bounding box center [92, 168] width 106 height 18
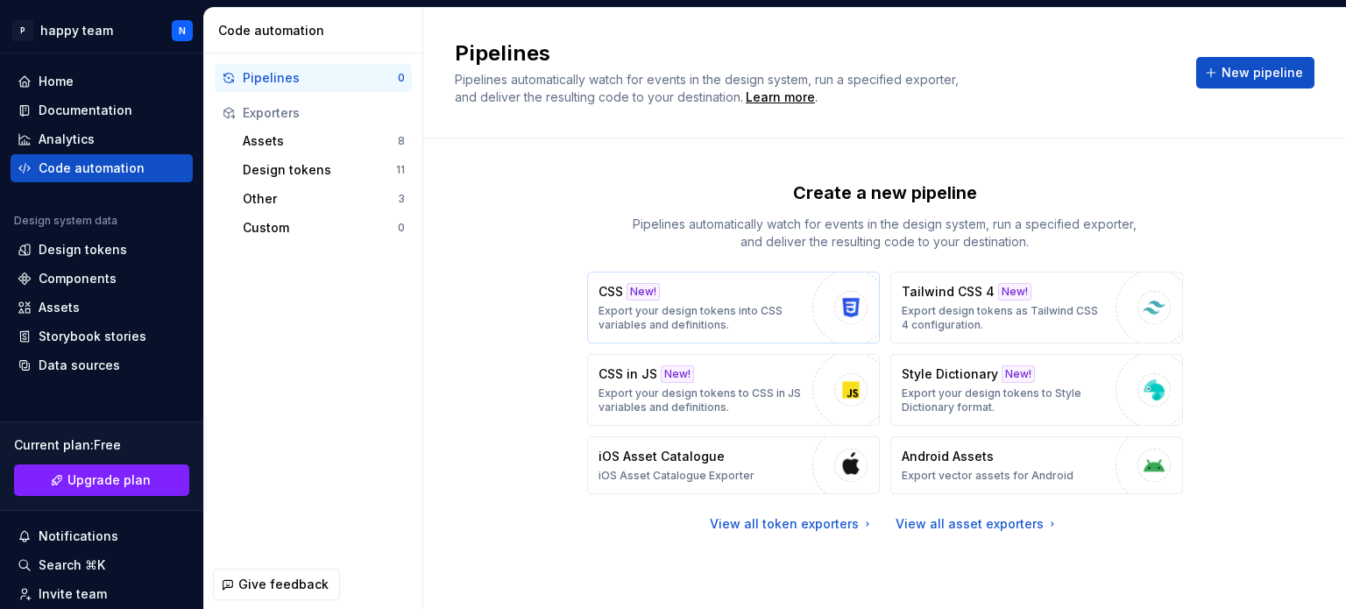
click at [618, 300] on p "CSS" at bounding box center [610, 292] width 25 height 18
click at [631, 293] on div "New!" at bounding box center [642, 292] width 33 height 18
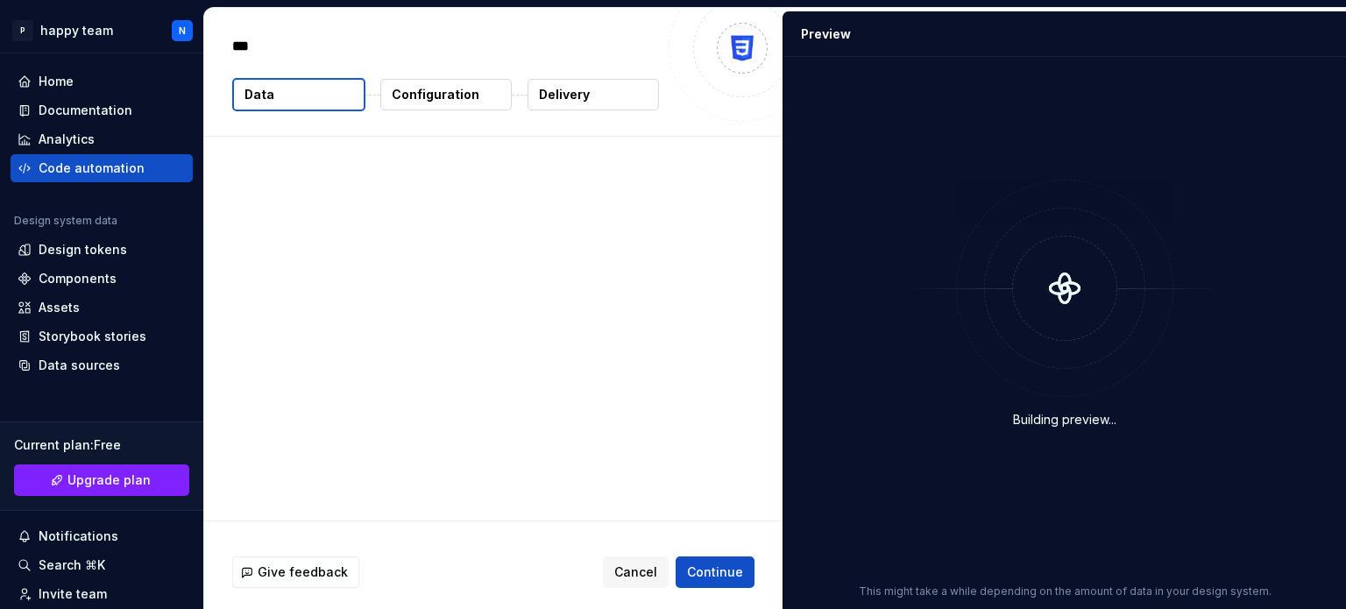
type textarea "*"
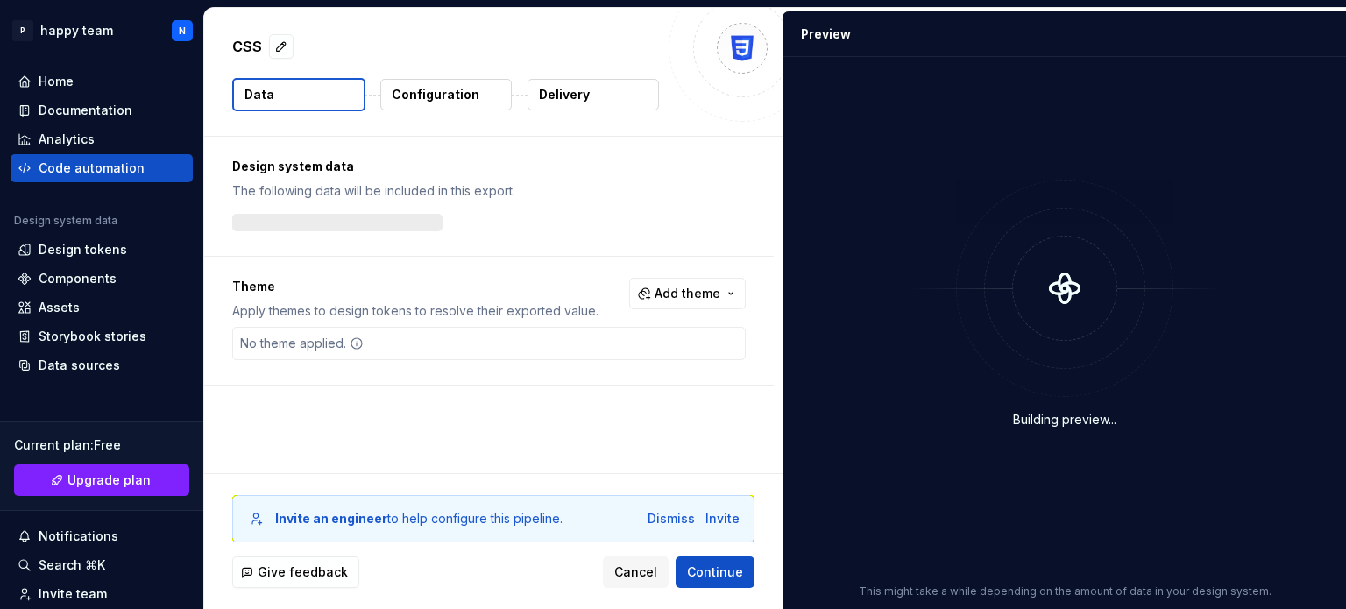
click at [250, 29] on div "CSS Data Configuration Delivery" at bounding box center [493, 72] width 578 height 128
click at [307, 333] on div "No theme applied." at bounding box center [302, 344] width 138 height 32
click at [307, 340] on div "No theme applied." at bounding box center [302, 344] width 138 height 32
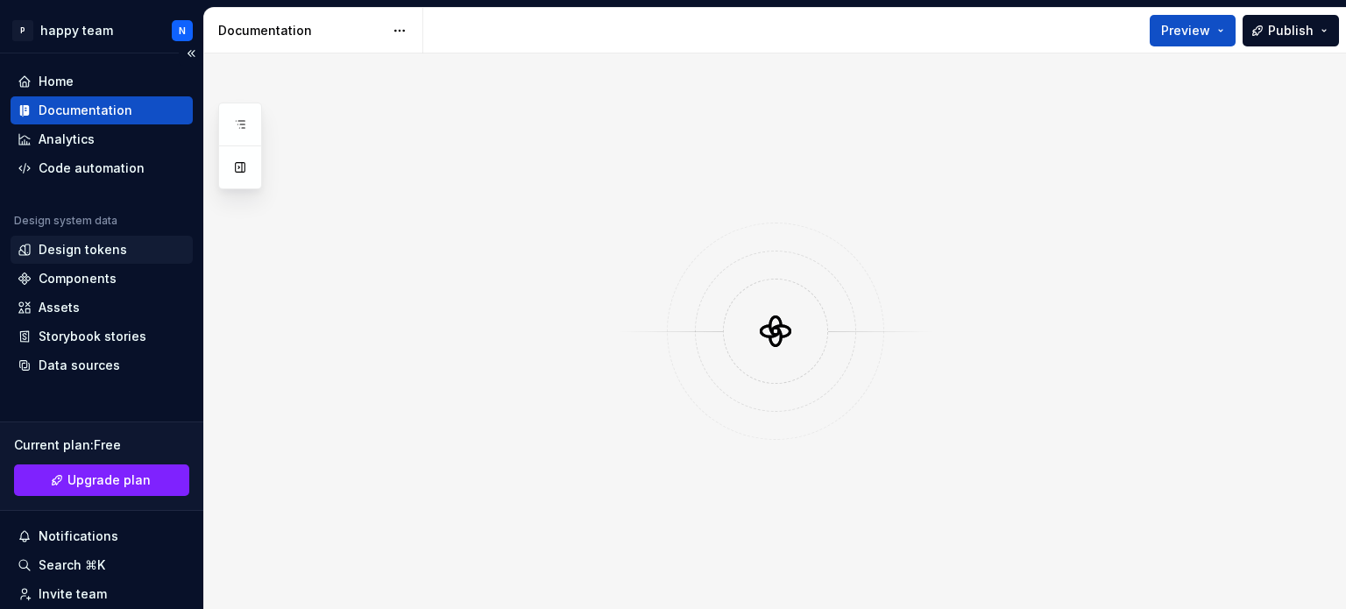
scroll to position [145, 0]
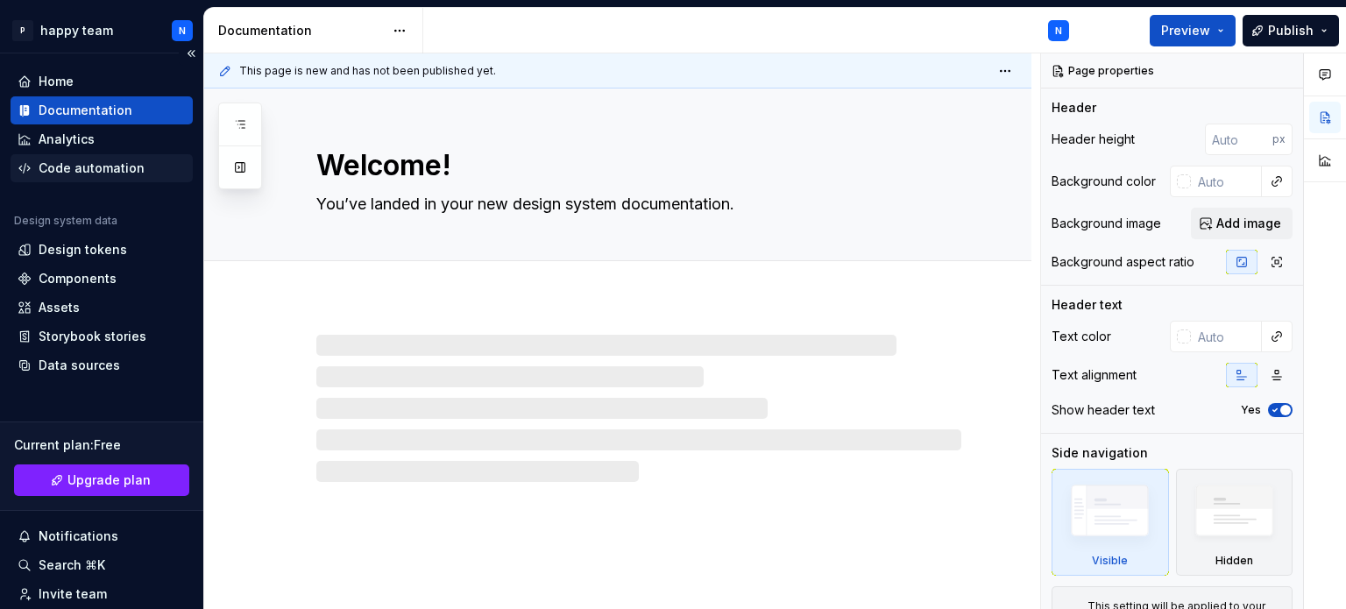
click at [60, 164] on div "Code automation" at bounding box center [92, 168] width 106 height 18
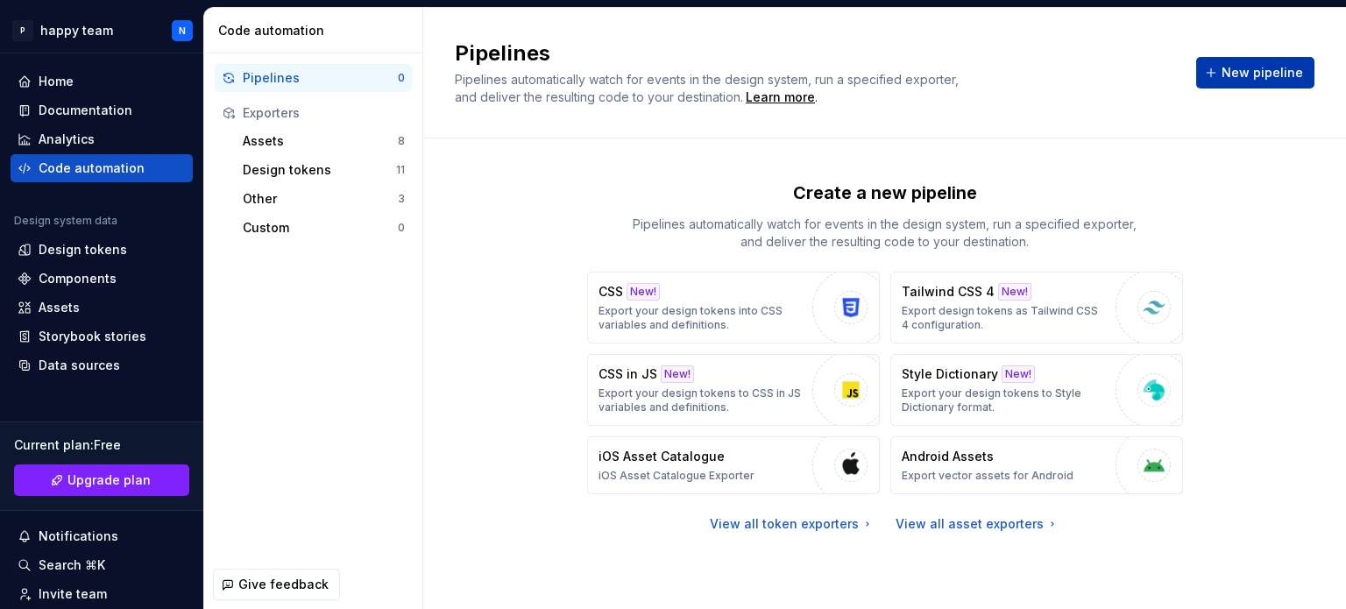
click at [1240, 66] on span "New pipeline" at bounding box center [1261, 73] width 81 height 18
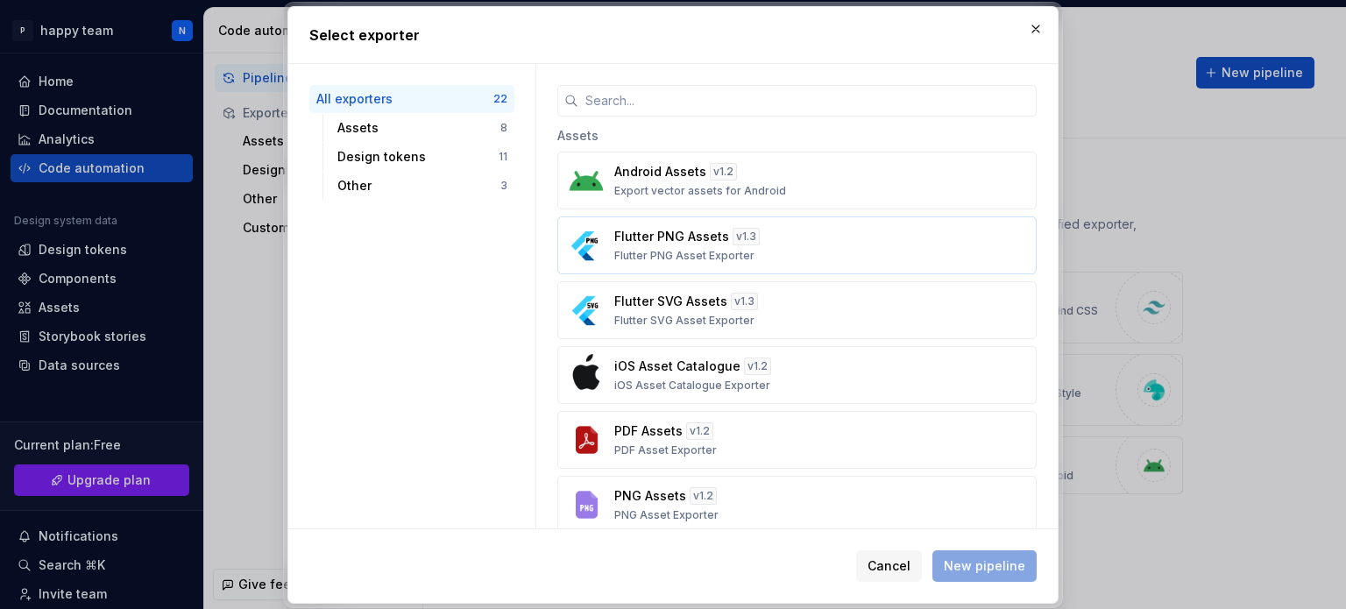
click at [594, 248] on img "button" at bounding box center [586, 245] width 42 height 42
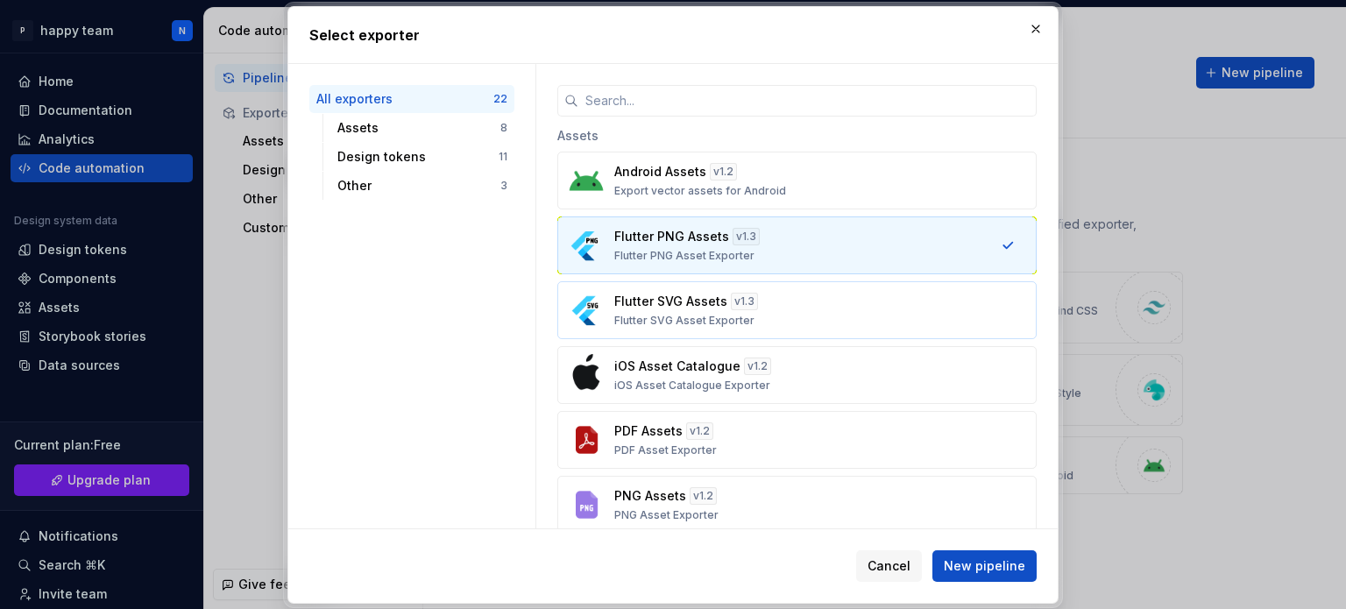
click at [594, 302] on img "button" at bounding box center [586, 310] width 42 height 42
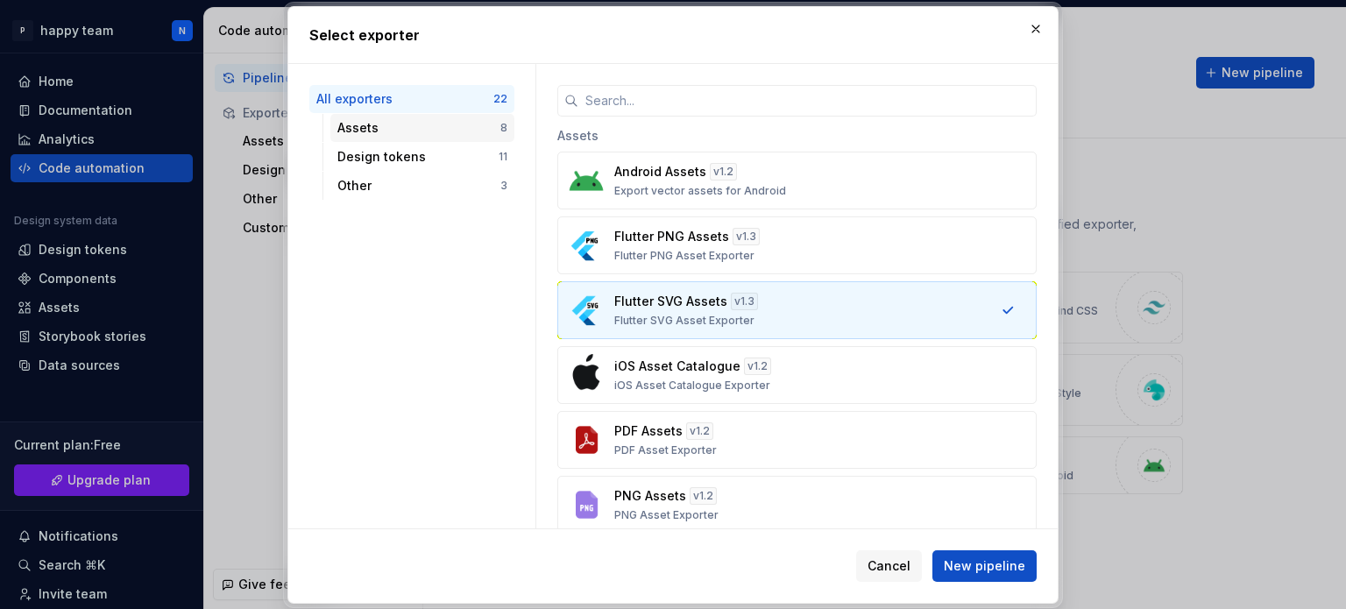
click at [416, 136] on div "Assets 8" at bounding box center [422, 128] width 184 height 28
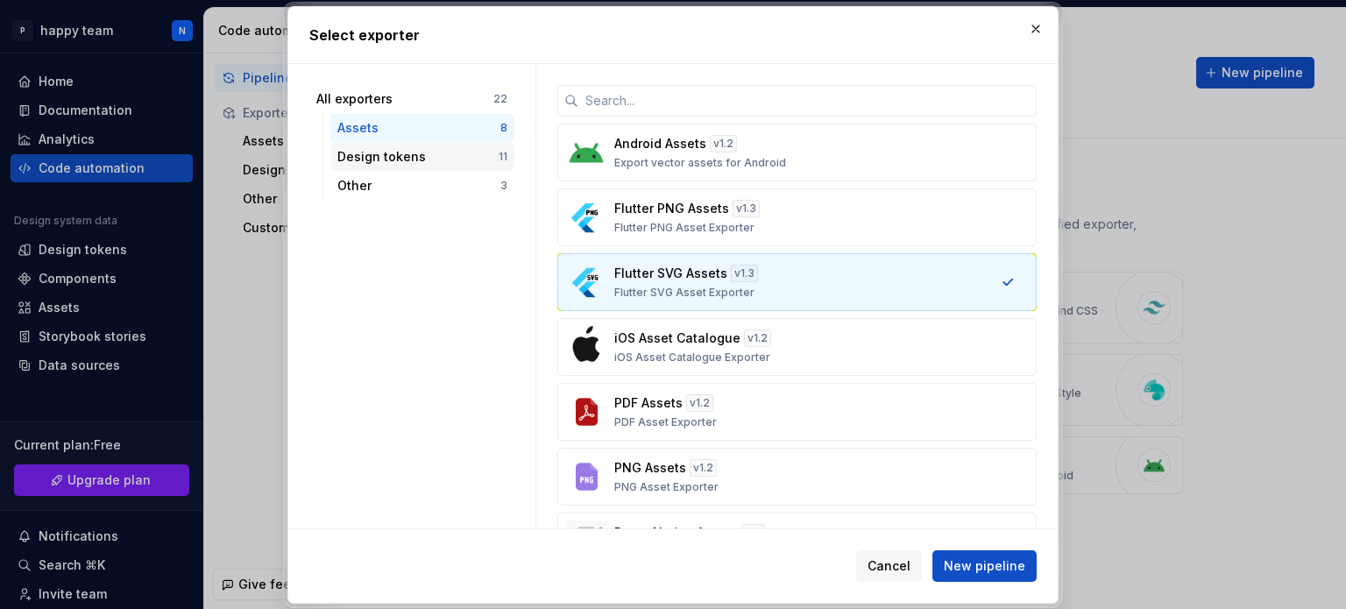
click at [410, 157] on div "Design tokens" at bounding box center [417, 157] width 161 height 18
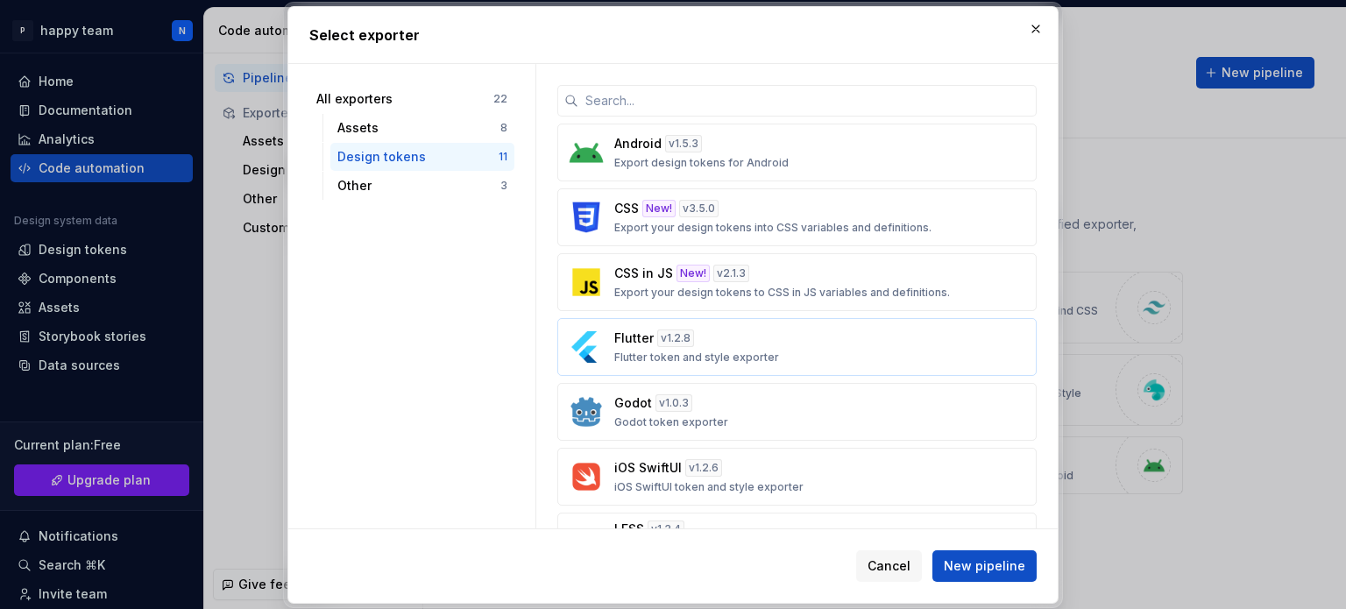
click at [627, 341] on p "Flutter" at bounding box center [633, 338] width 39 height 18
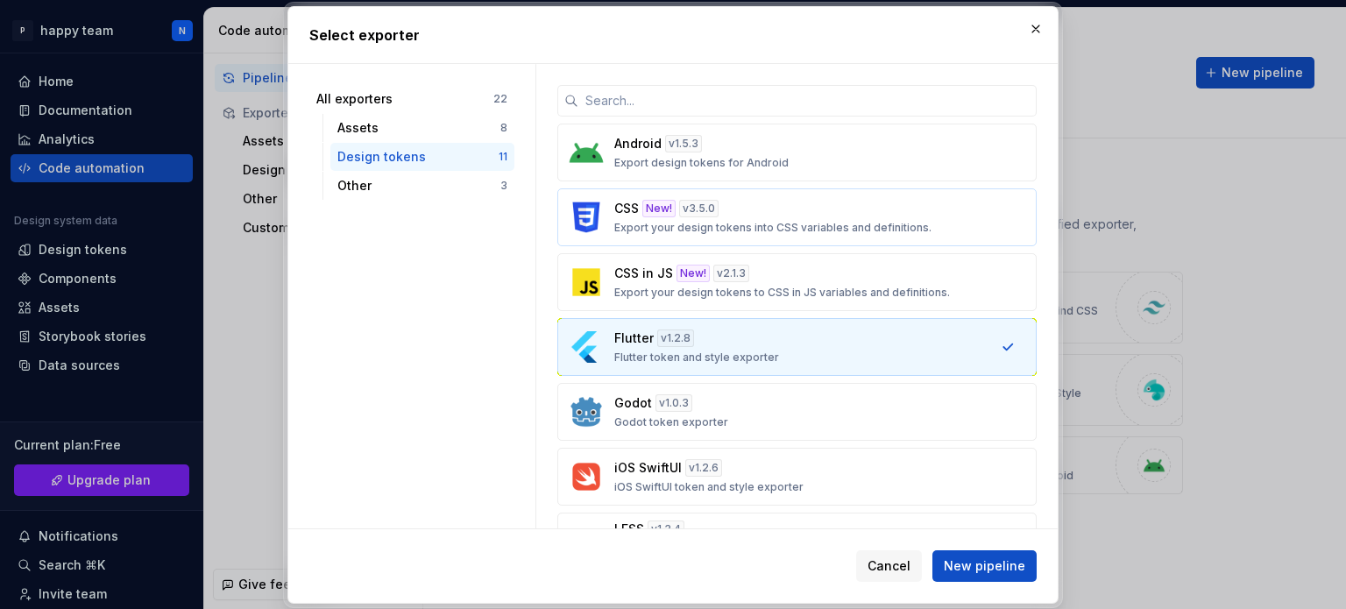
click at [625, 209] on p "CSS" at bounding box center [626, 209] width 25 height 18
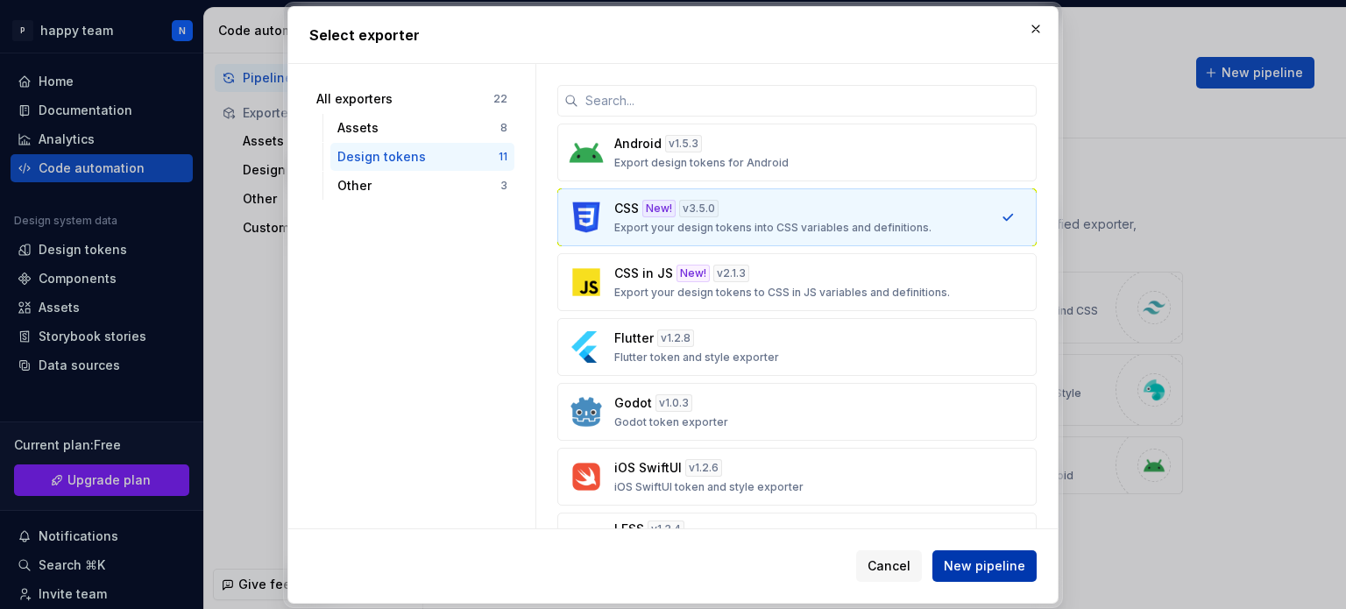
click at [951, 571] on span "New pipeline" at bounding box center [983, 566] width 81 height 18
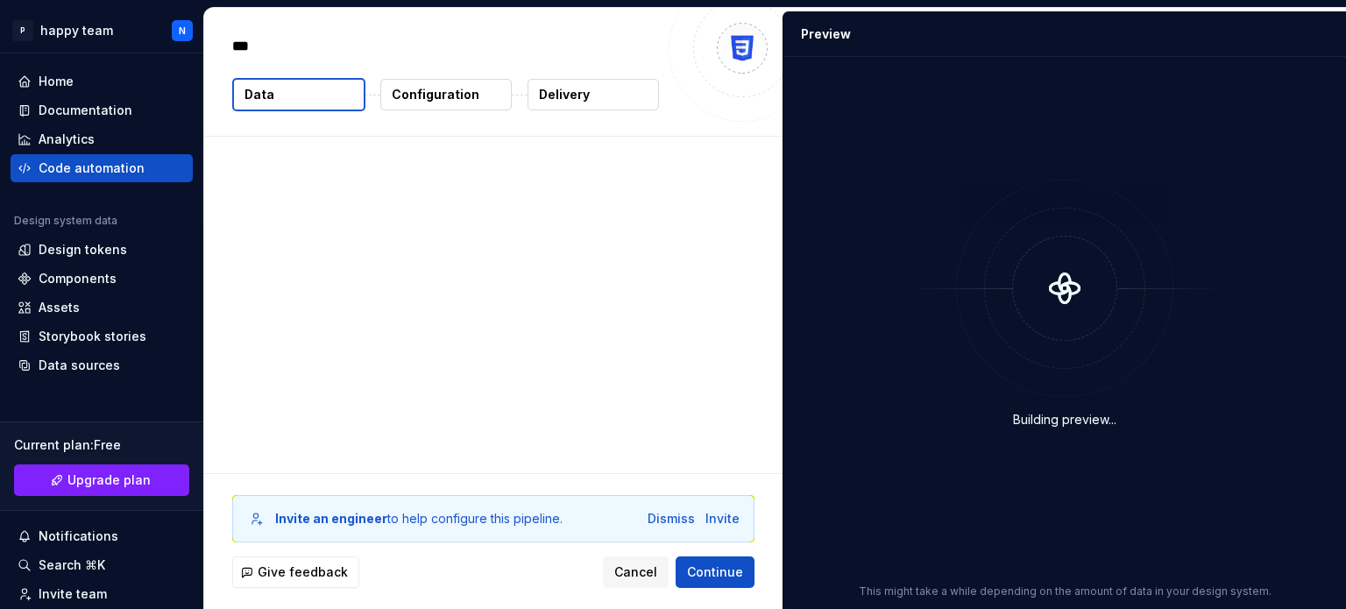
type textarea "*"
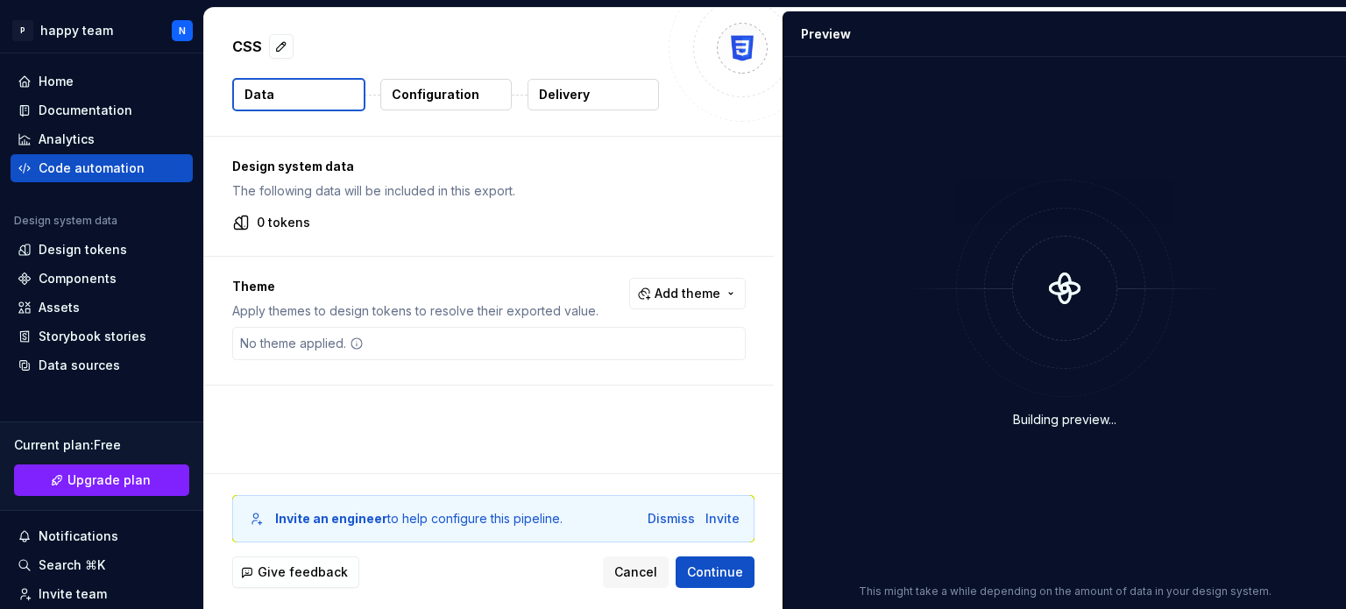
click at [341, 419] on div "Design system data The following data will be included in this export. 0 tokens…" at bounding box center [493, 305] width 578 height 336
click at [331, 342] on div "No theme applied." at bounding box center [302, 344] width 138 height 32
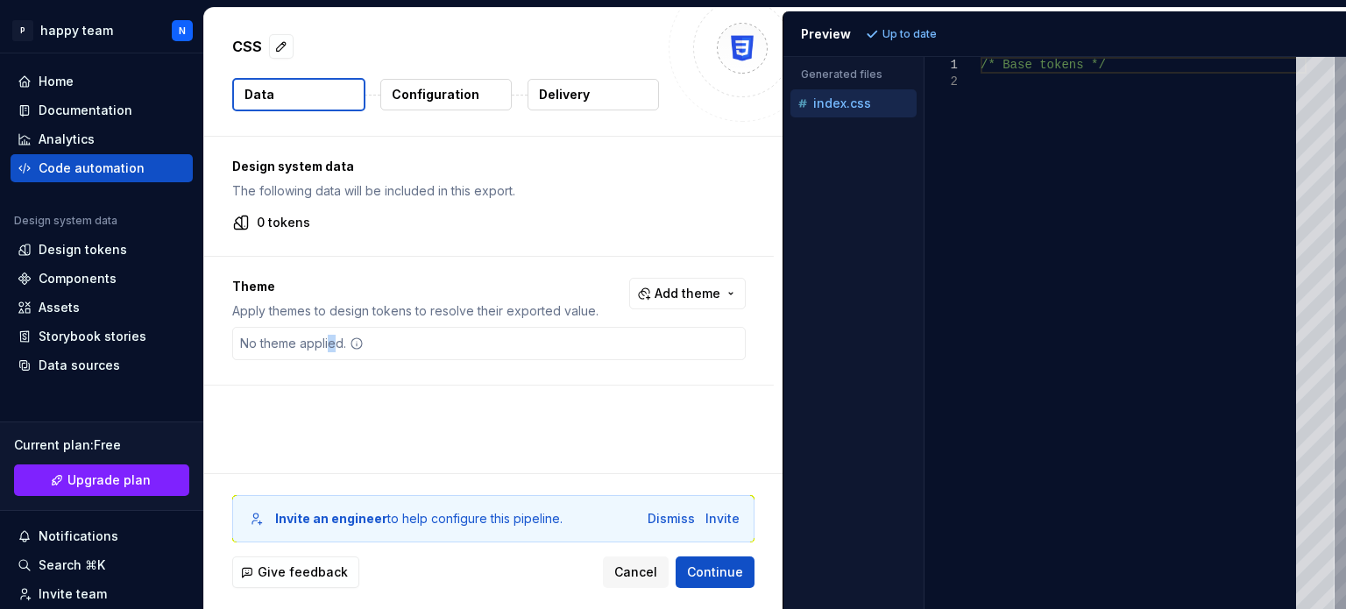
type textarea "**********"
click at [1034, 143] on div "/* Base tokens */" at bounding box center [1143, 333] width 326 height 552
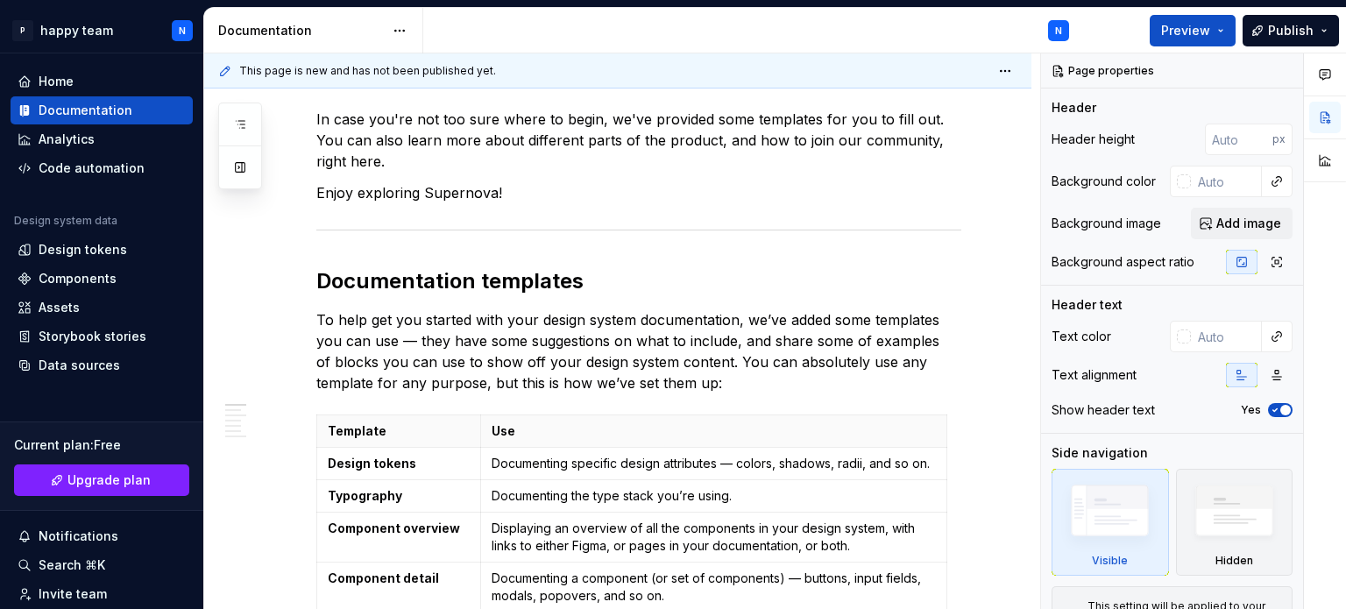
type textarea "*"
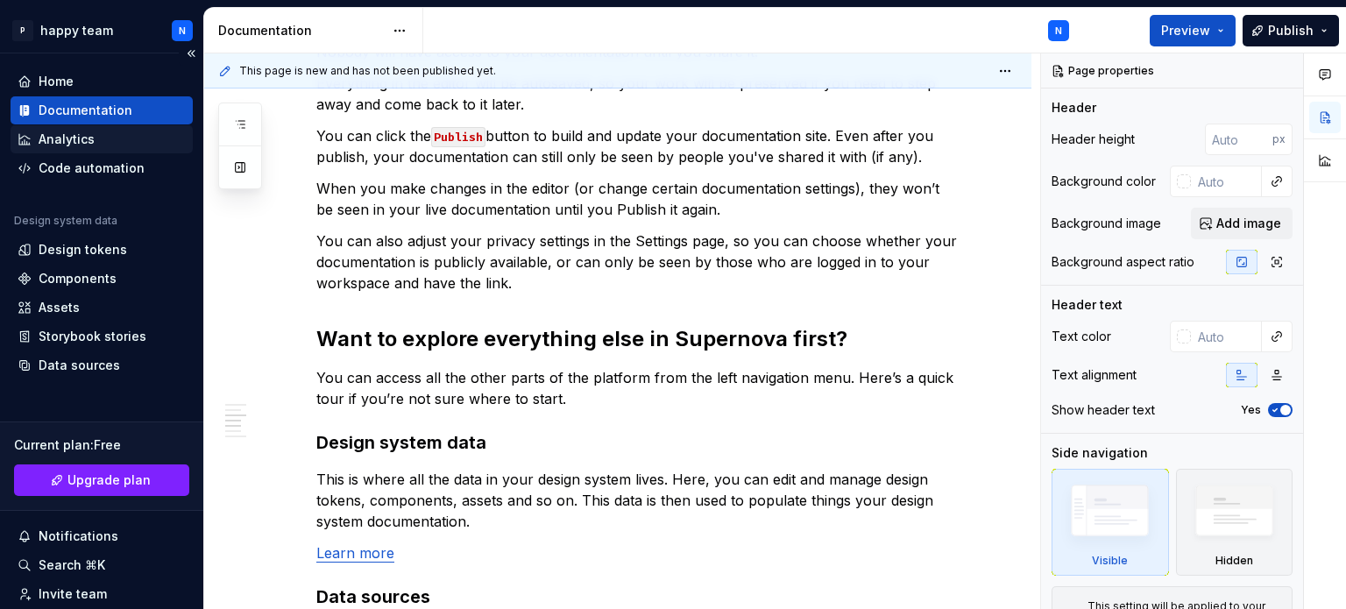
click at [69, 136] on div "Analytics" at bounding box center [67, 140] width 56 height 18
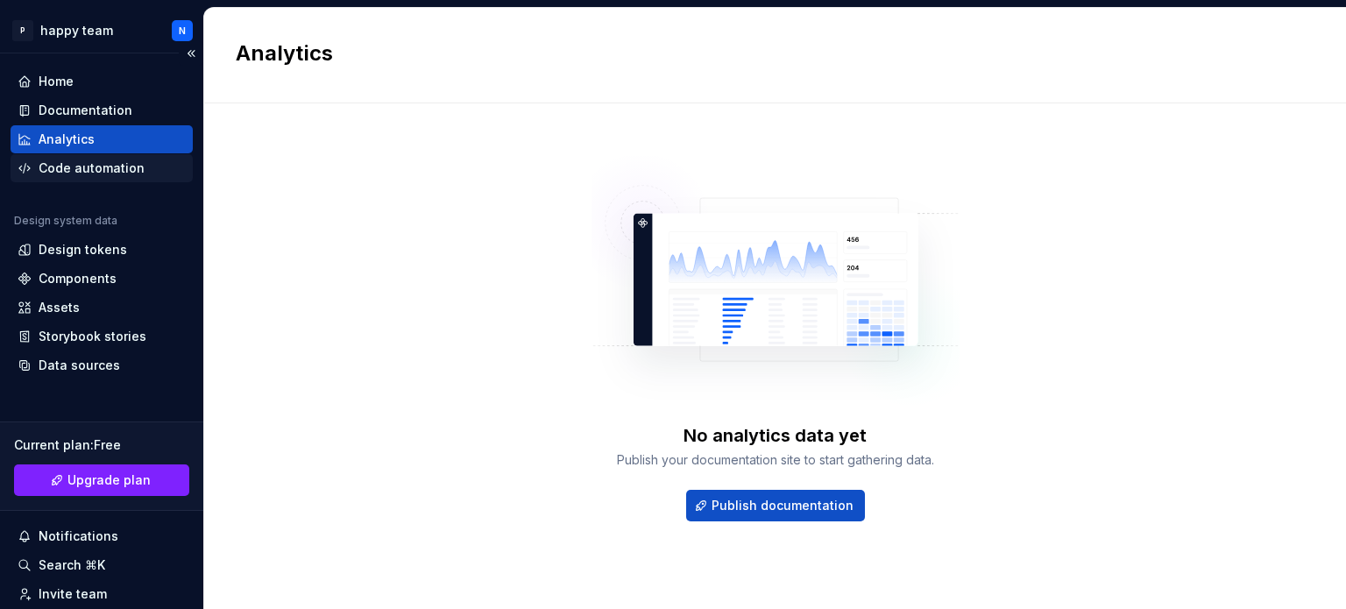
click at [65, 164] on div "Code automation" at bounding box center [92, 168] width 106 height 18
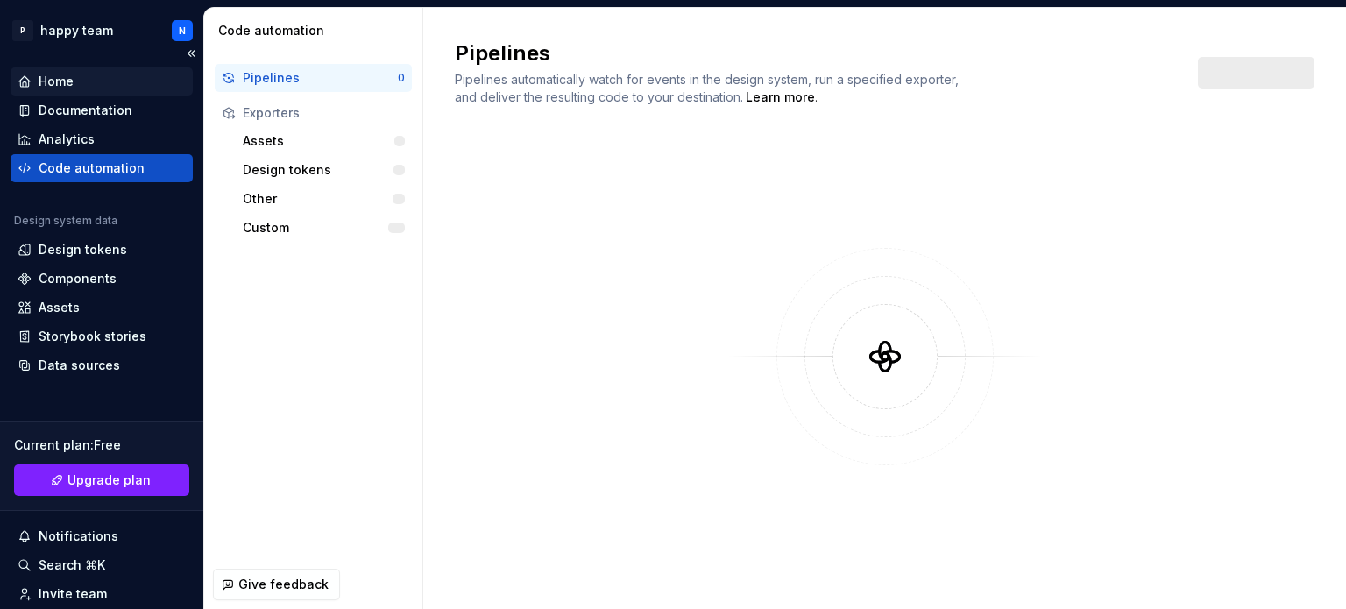
click at [91, 76] on div "Home" at bounding box center [102, 82] width 168 height 18
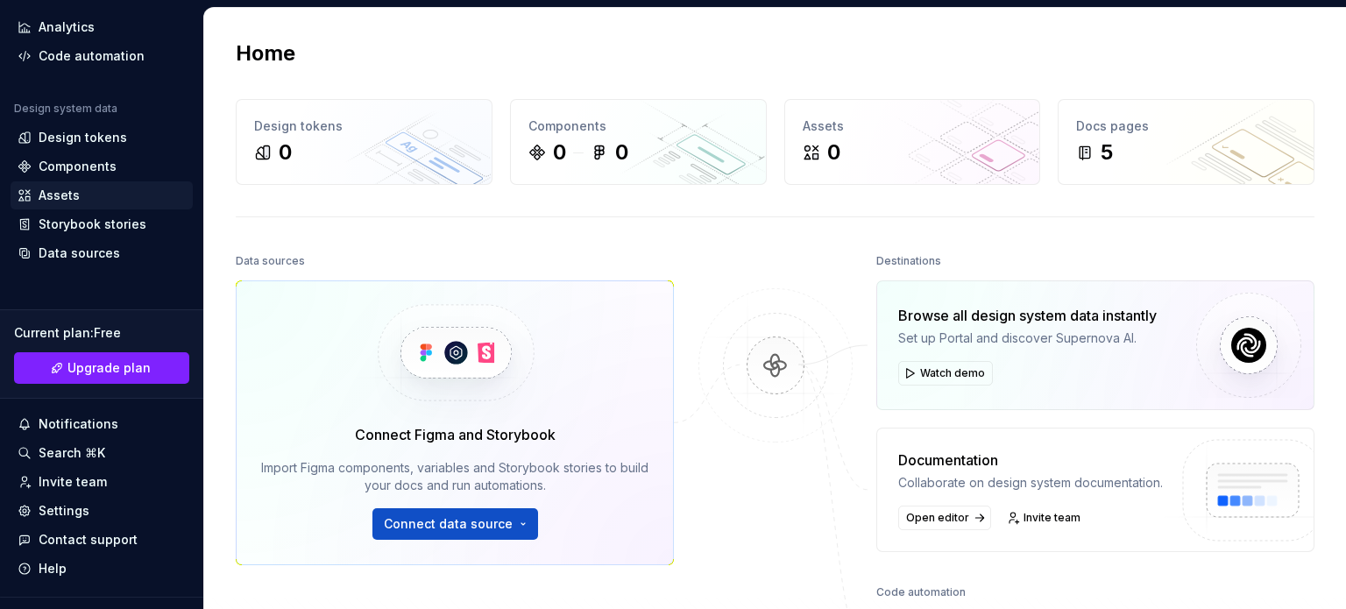
scroll to position [145, 0]
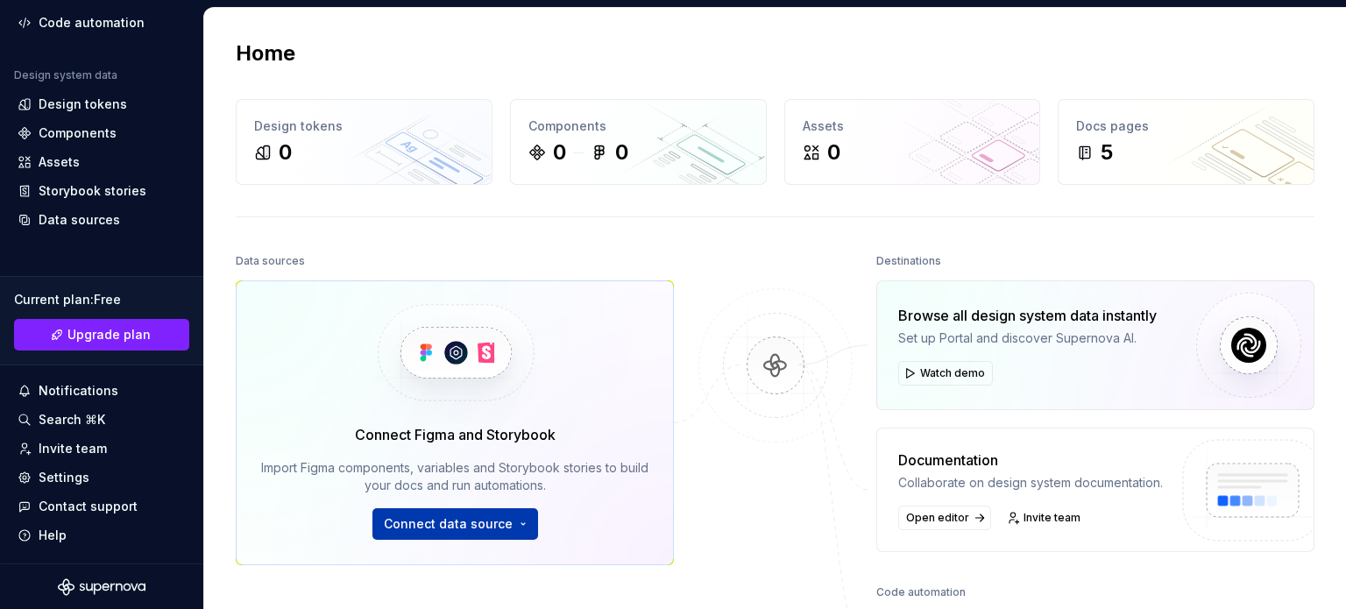
click at [481, 519] on span "Connect data source" at bounding box center [448, 524] width 129 height 18
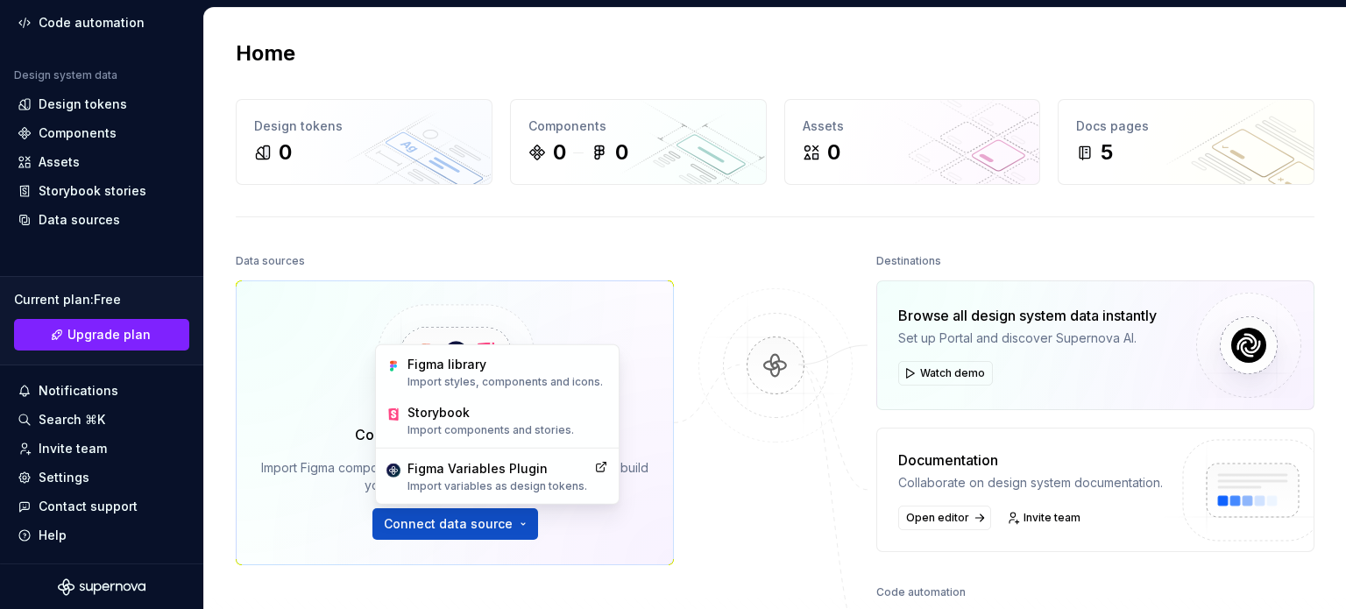
click at [673, 500] on div "Connect Figma and Storybook Import Figma components, variables and Storybook st…" at bounding box center [455, 422] width 438 height 285
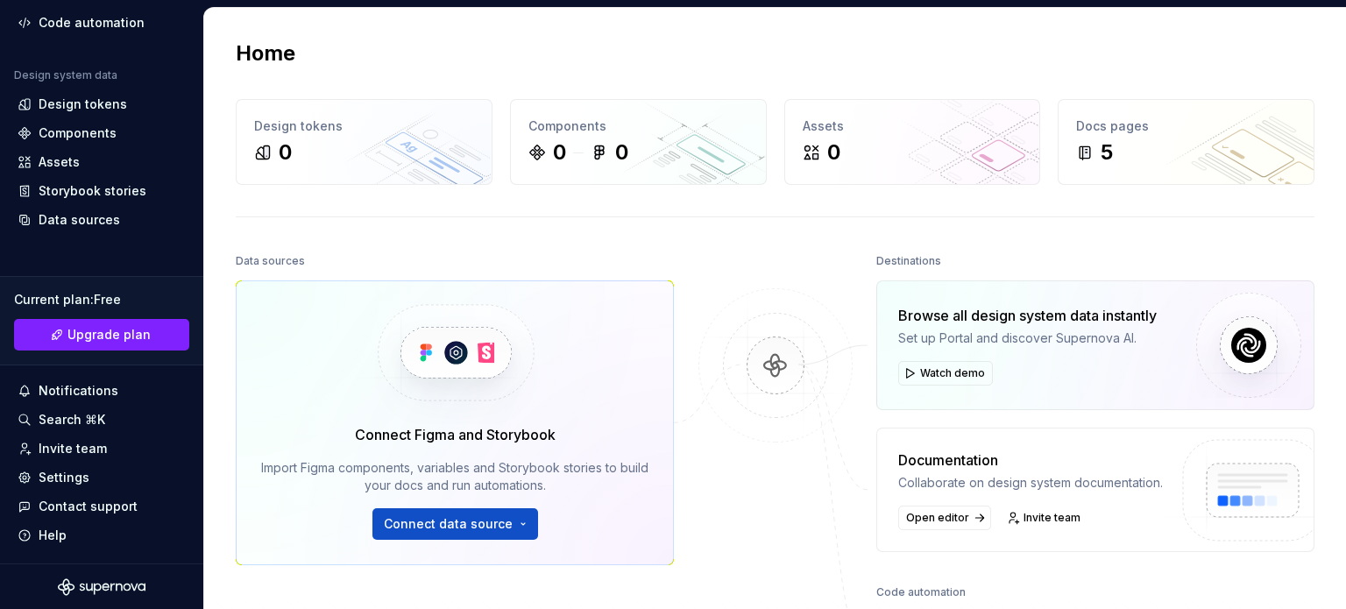
click at [774, 354] on img at bounding box center [775, 383] width 170 height 190
click at [973, 310] on div "Browse all design system data instantly" at bounding box center [1027, 315] width 258 height 21
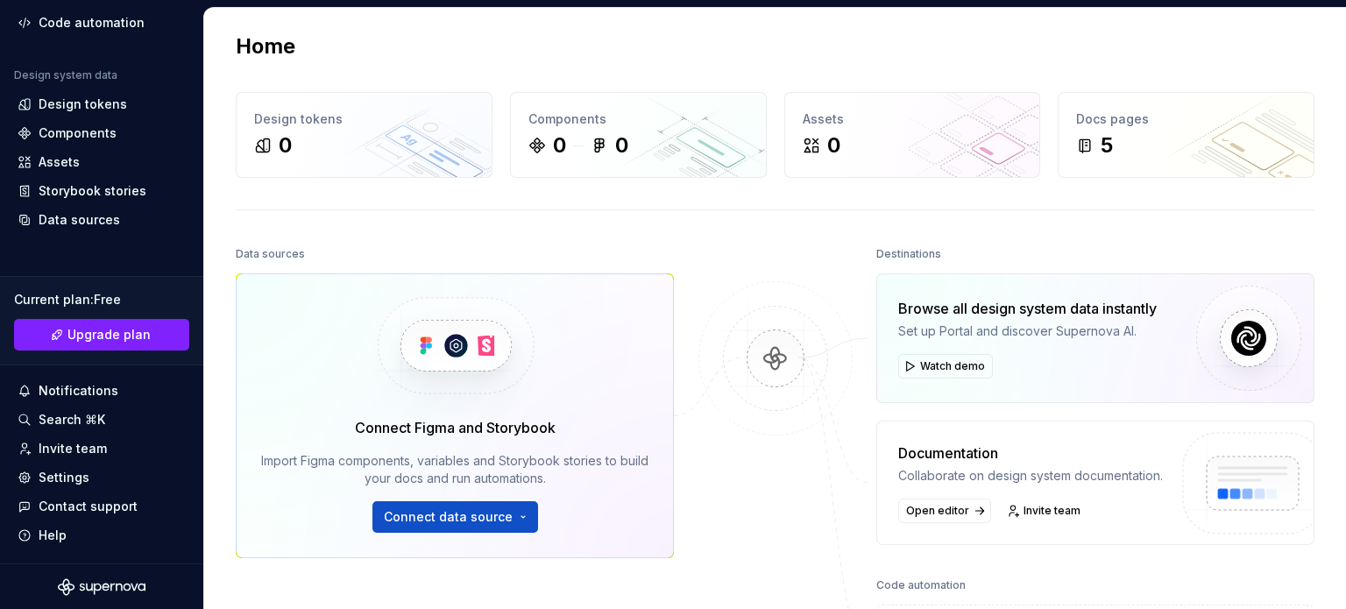
scroll to position [0, 0]
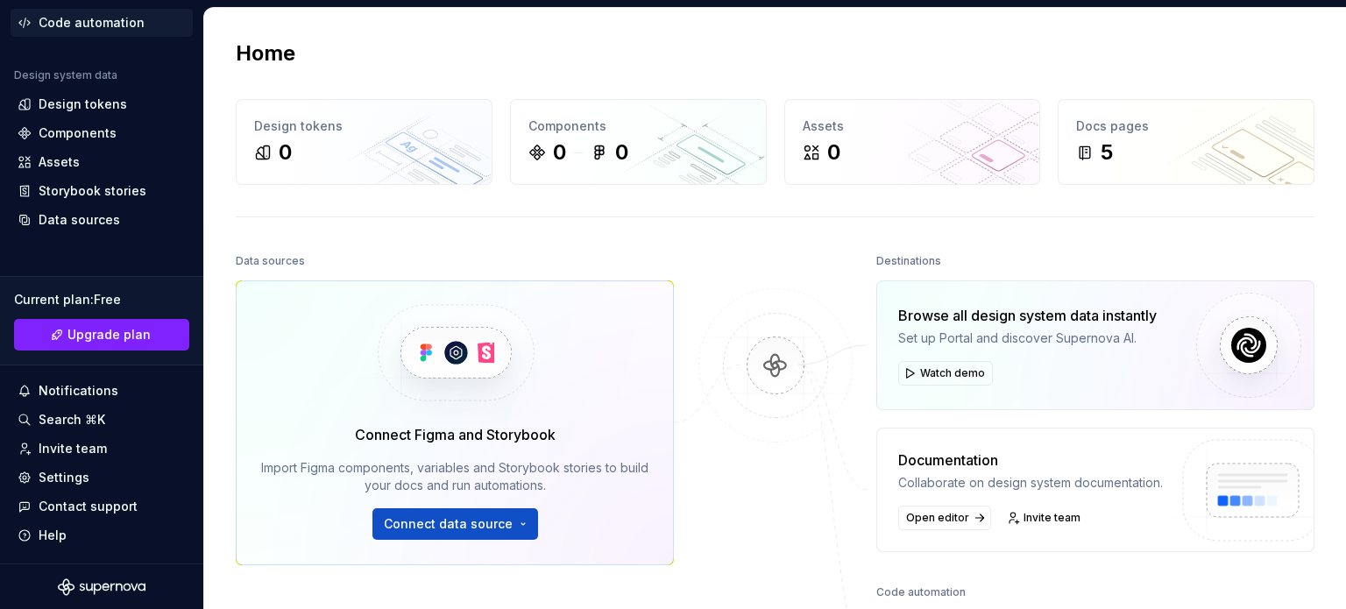
click at [63, 18] on div "Code automation" at bounding box center [92, 23] width 106 height 18
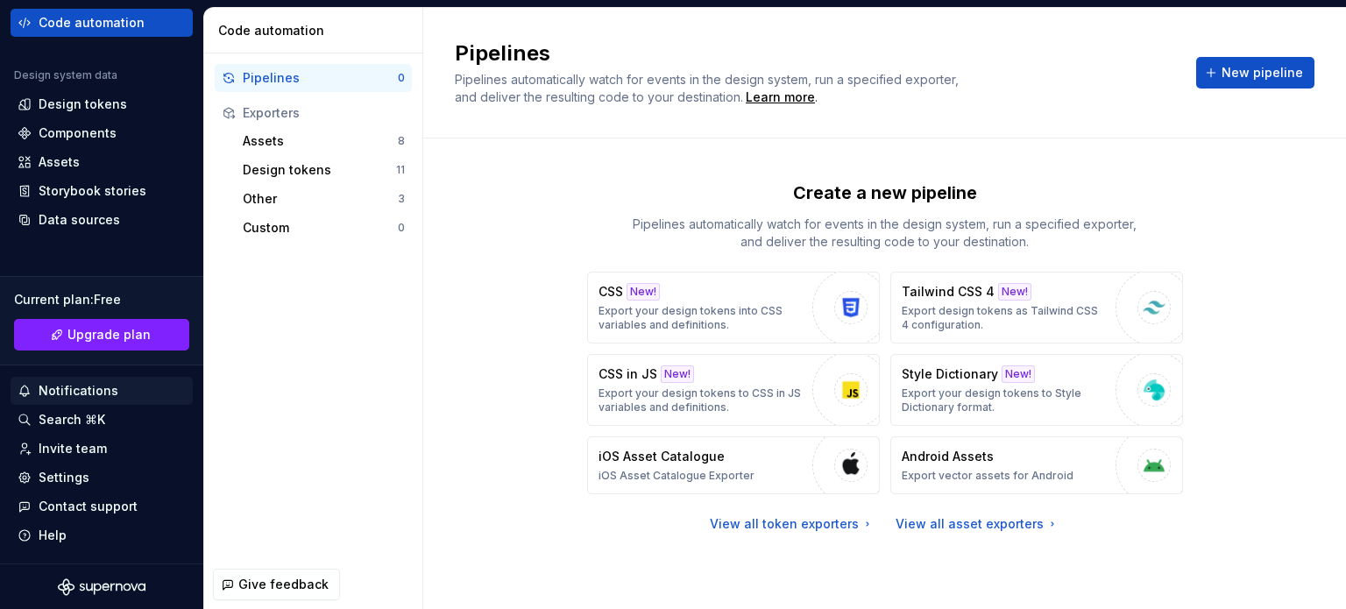
click at [80, 387] on div "Notifications" at bounding box center [79, 391] width 80 height 18
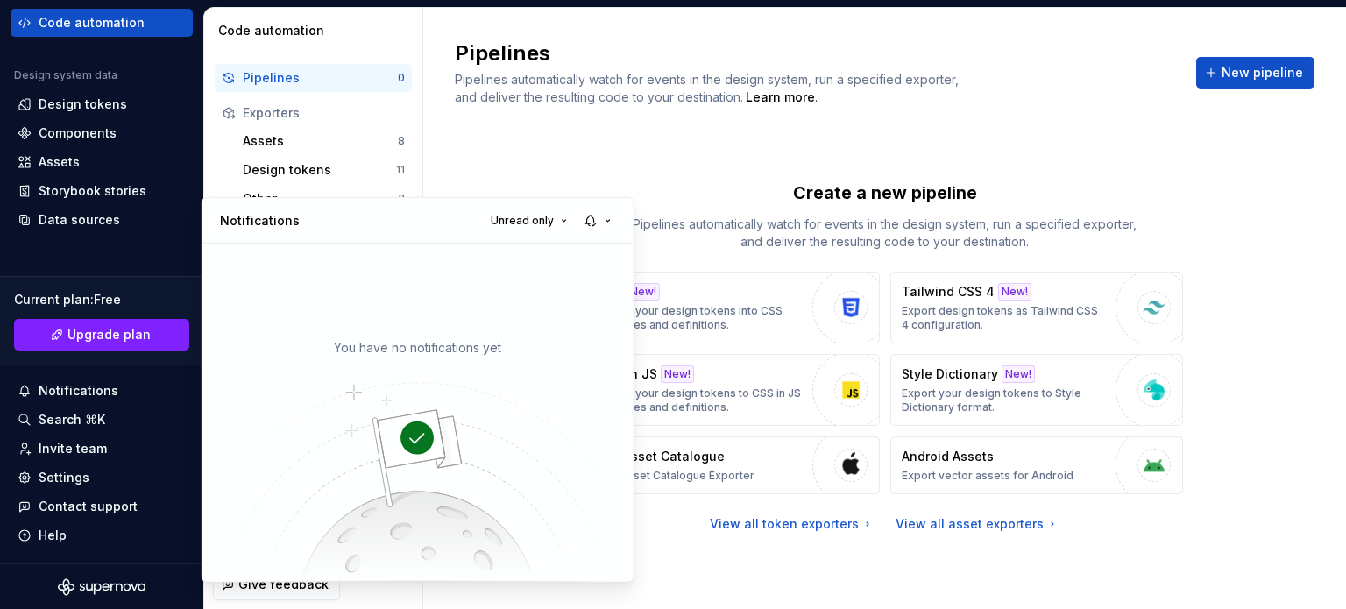
click at [604, 157] on html "P happy team N Home Documentation Analytics Code automation Design system data …" at bounding box center [673, 304] width 1346 height 609
